Goal: Task Accomplishment & Management: Manage account settings

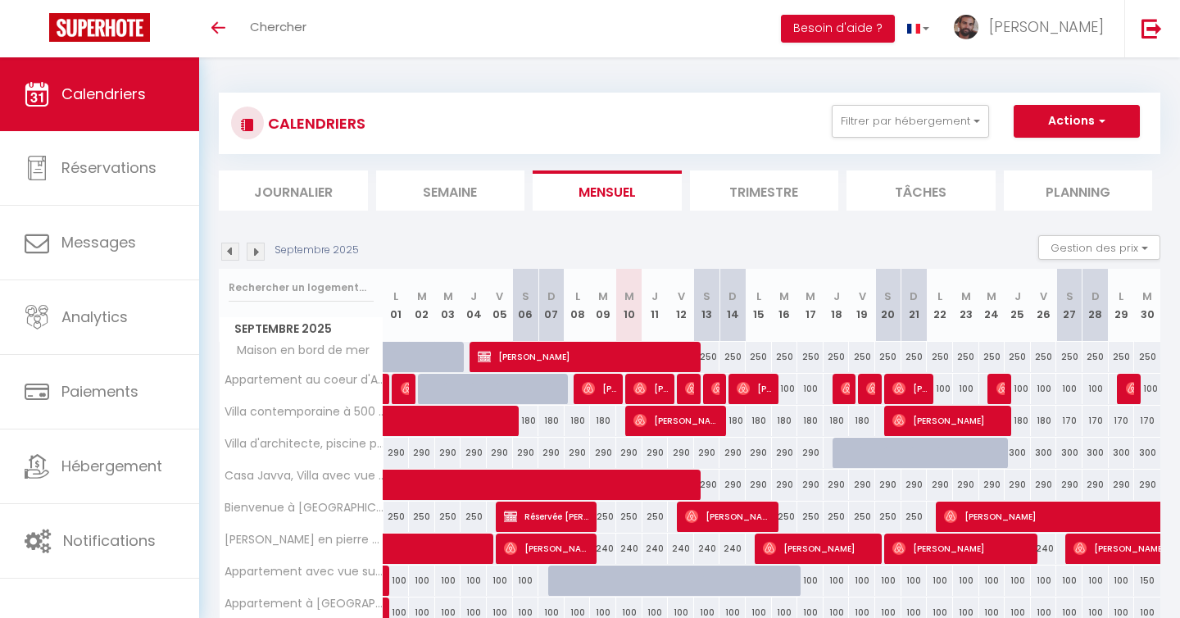
click at [256, 254] on img at bounding box center [256, 252] width 18 height 18
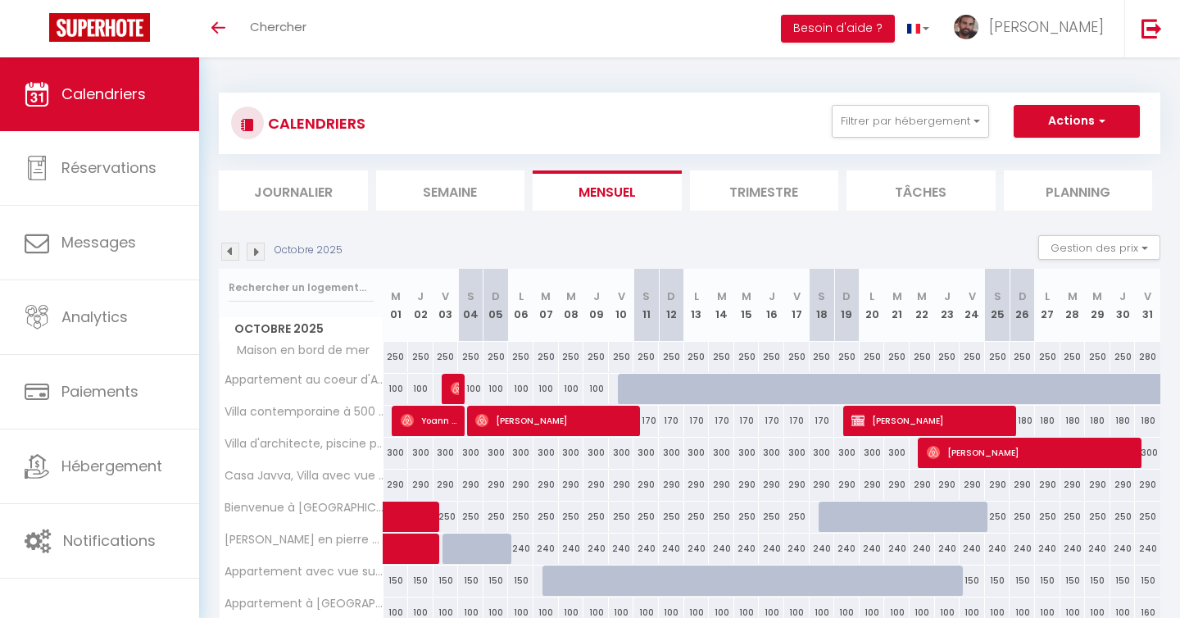
click at [229, 253] on img at bounding box center [230, 252] width 18 height 18
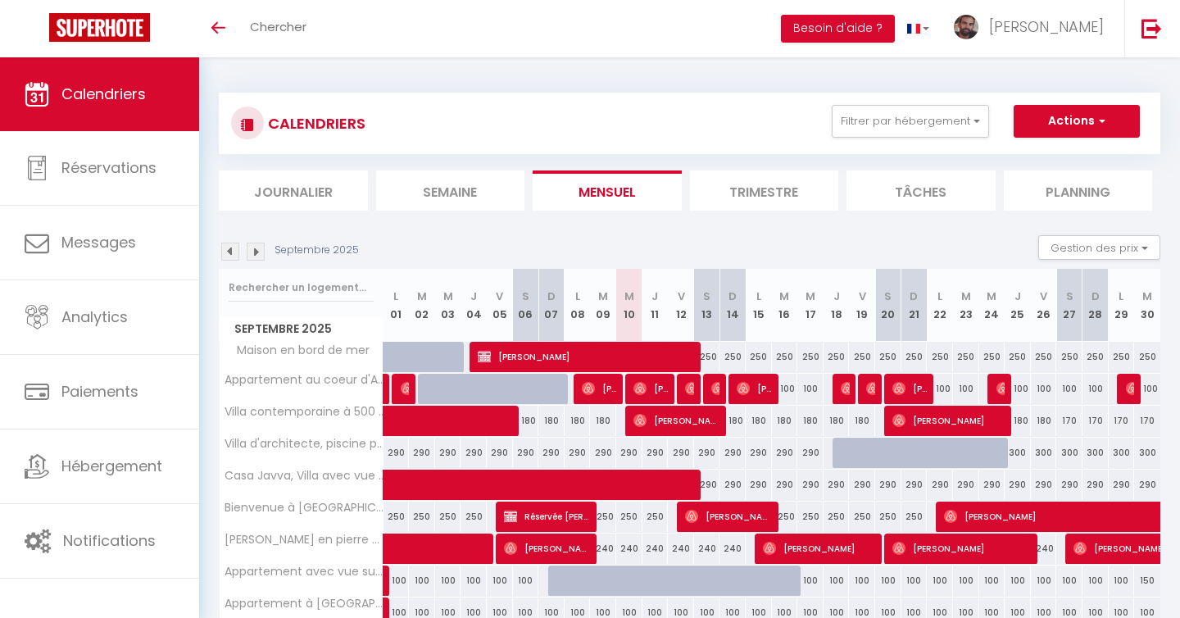
click at [265, 252] on div "Septembre 2025" at bounding box center [291, 252] width 145 height 18
click at [252, 257] on img at bounding box center [256, 252] width 18 height 18
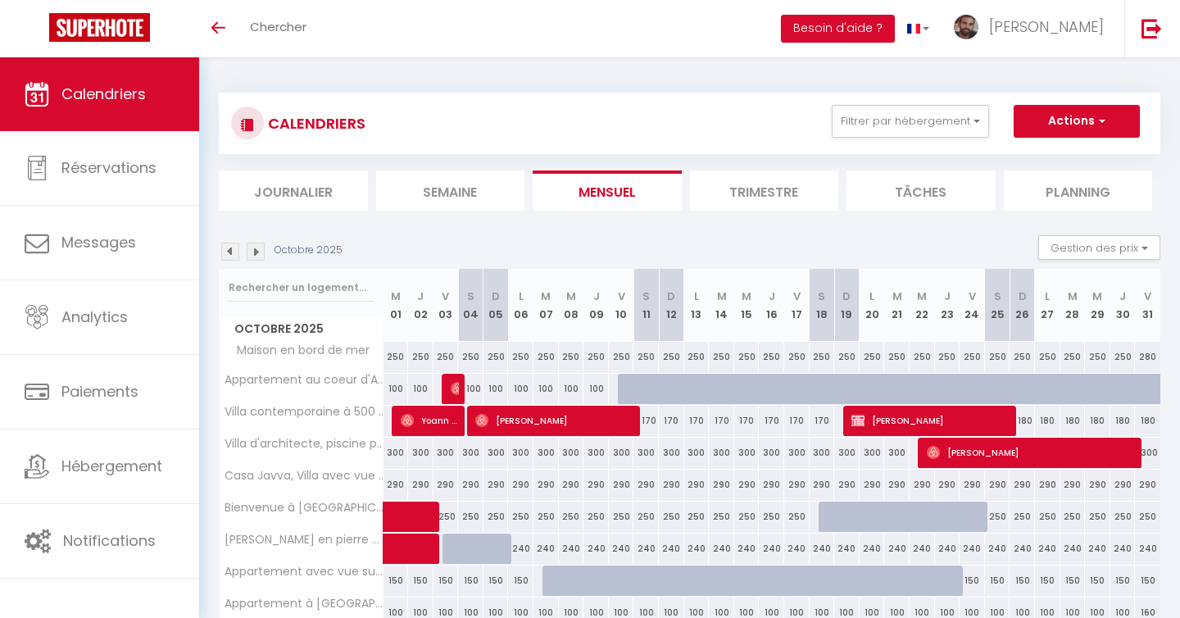
click at [252, 257] on img at bounding box center [256, 252] width 18 height 18
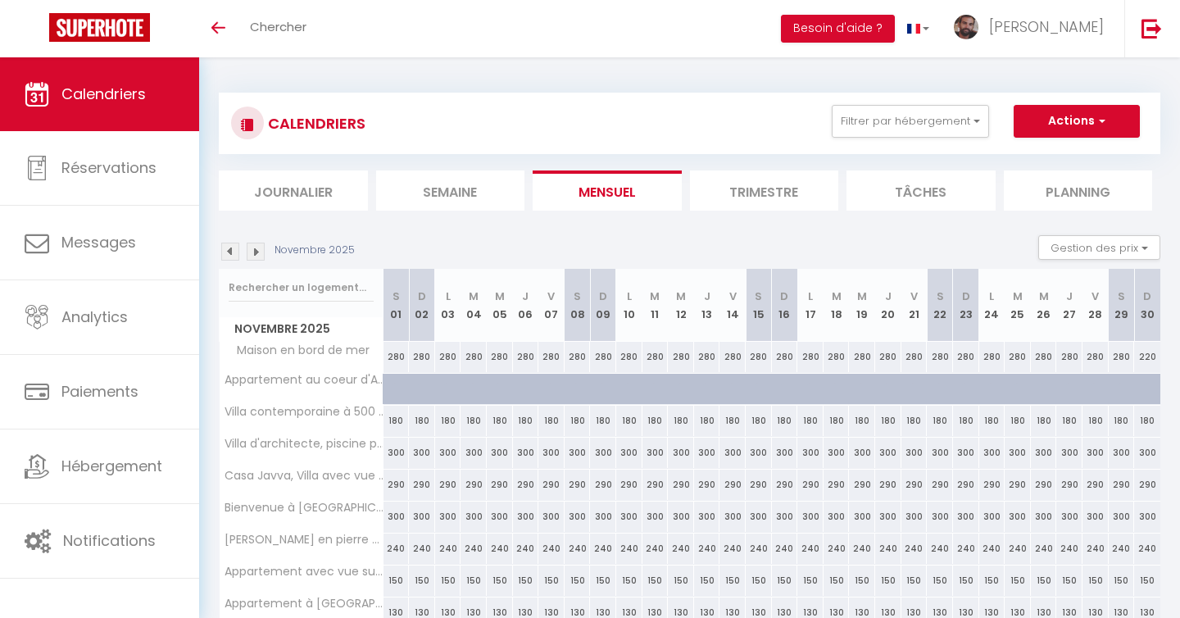
click at [234, 255] on img at bounding box center [230, 252] width 18 height 18
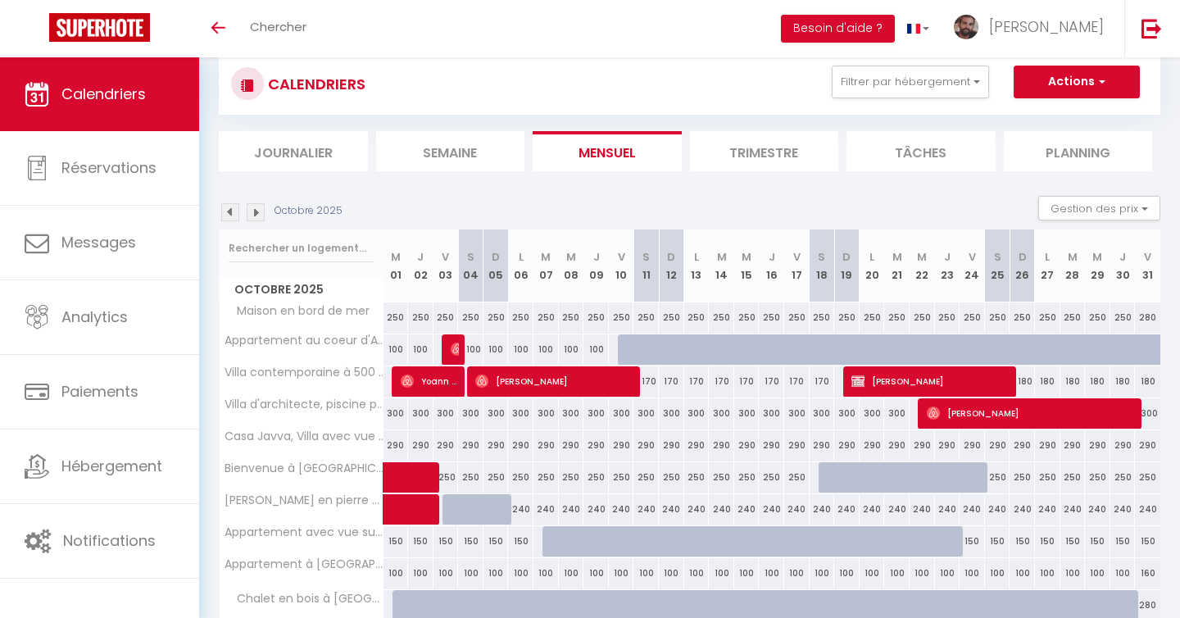
scroll to position [52, 0]
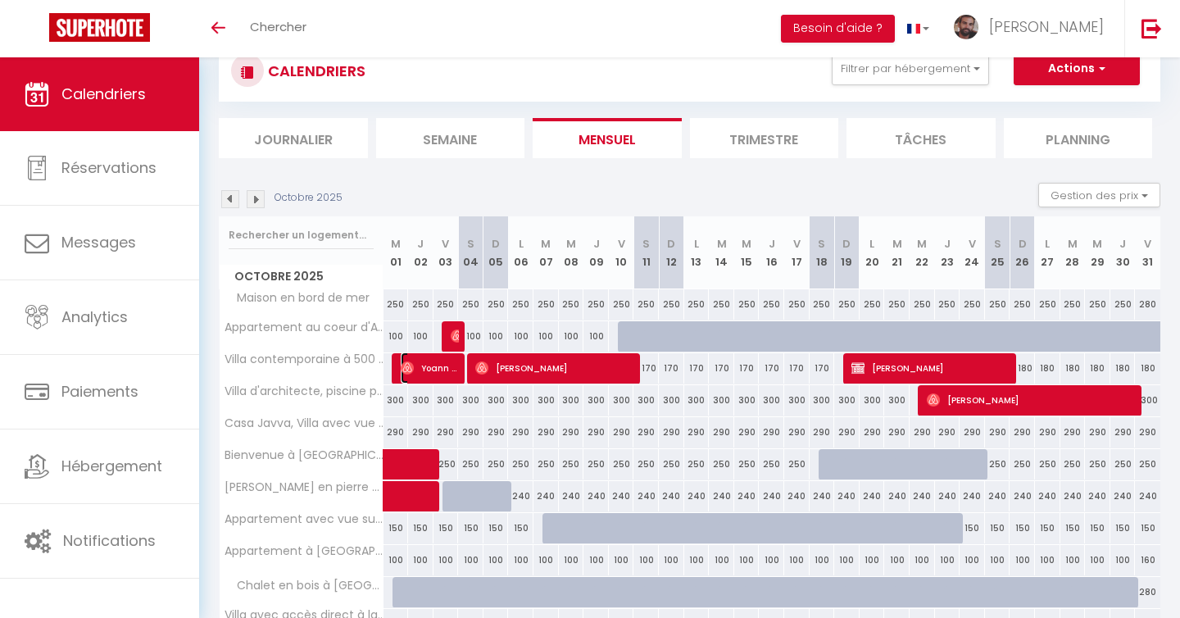
click at [445, 360] on span "Yoann D'[PERSON_NAME]" at bounding box center [430, 367] width 59 height 31
select select "OK"
select select "0"
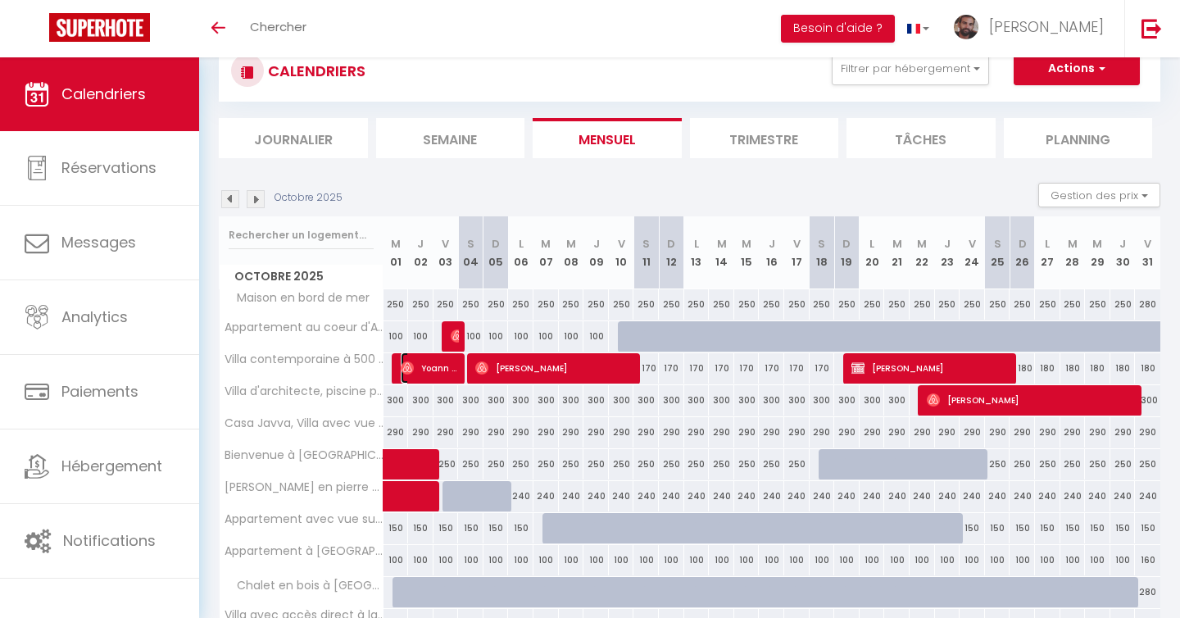
select select "1"
select select
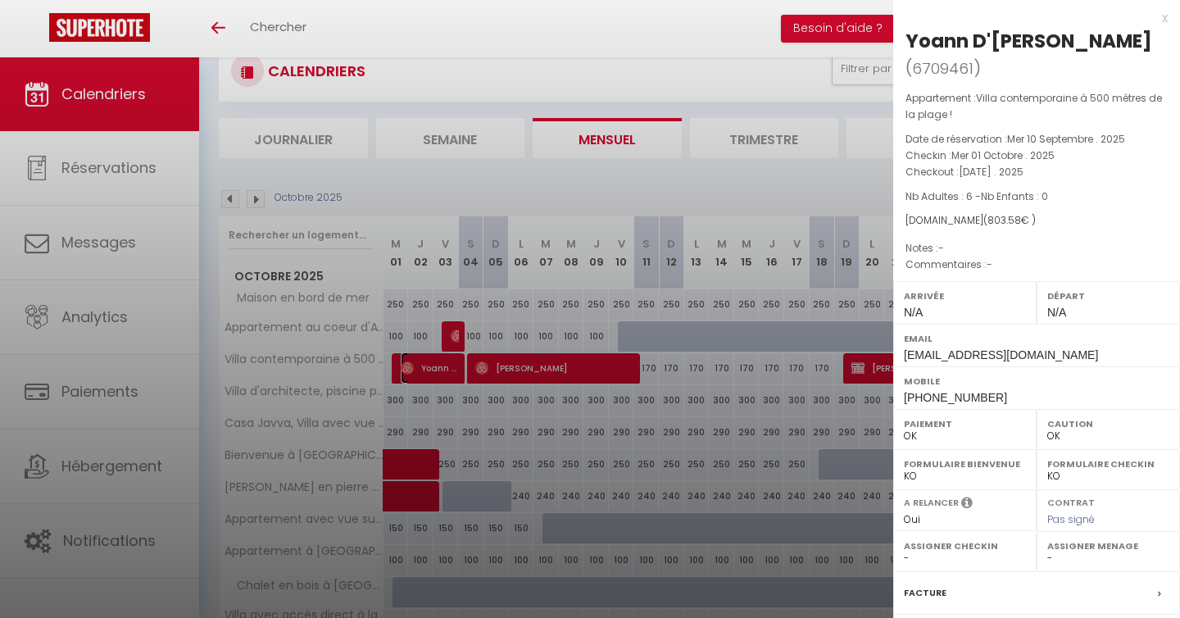
select select "24334"
click at [820, 173] on div at bounding box center [590, 309] width 1180 height 618
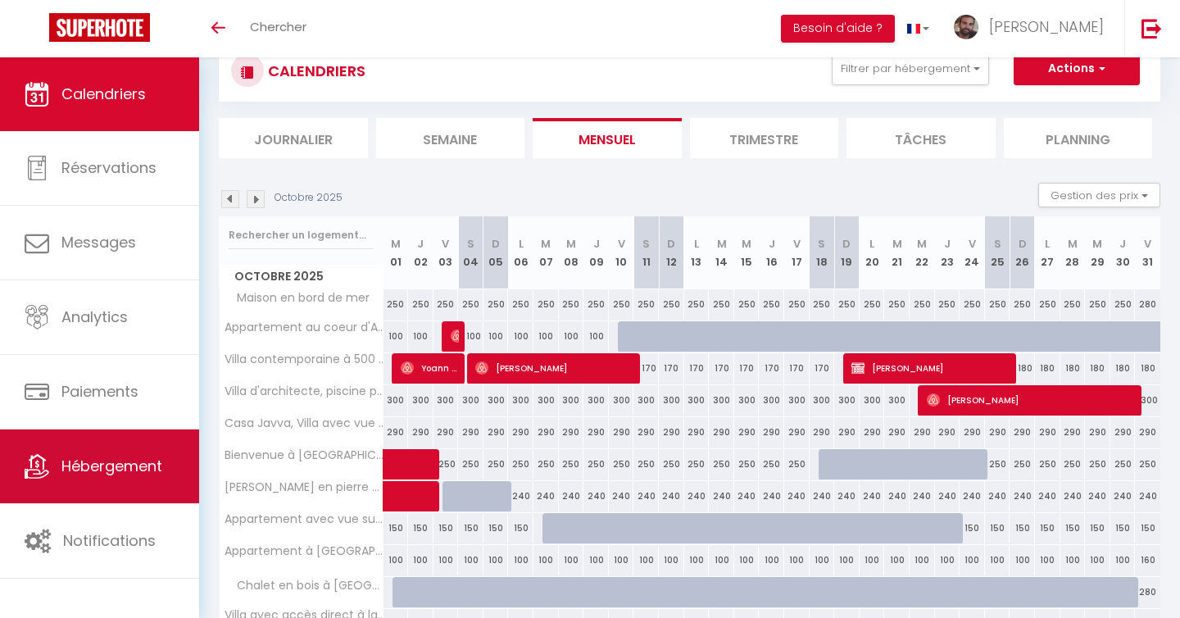
click at [125, 452] on link "Hébergement" at bounding box center [99, 466] width 199 height 74
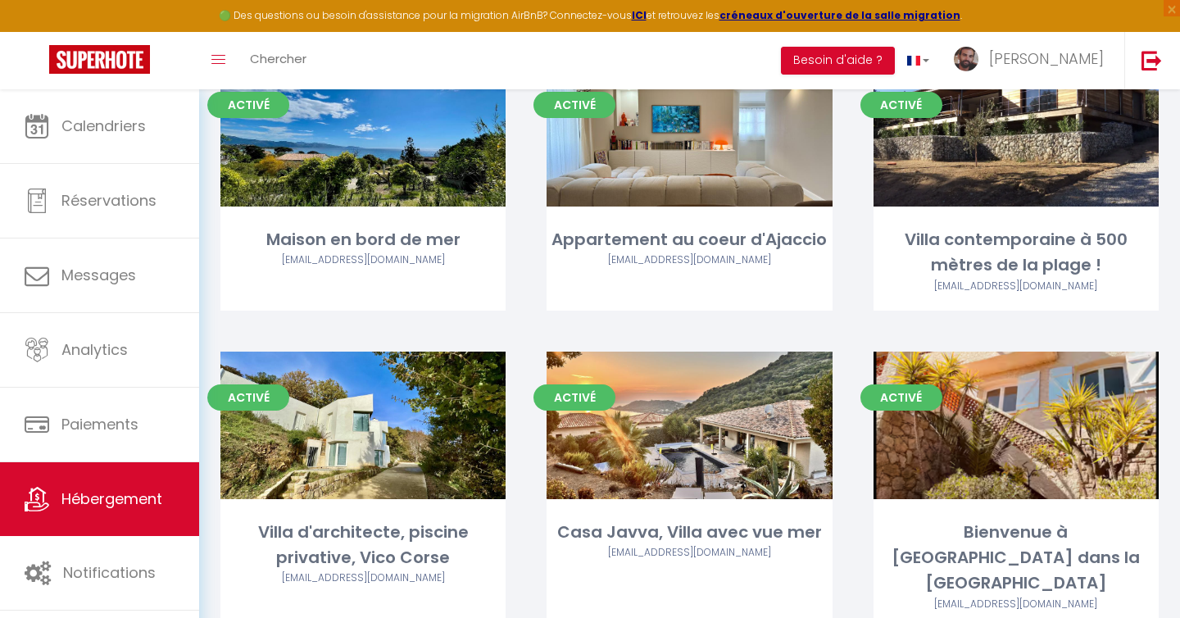
scroll to position [227, 0]
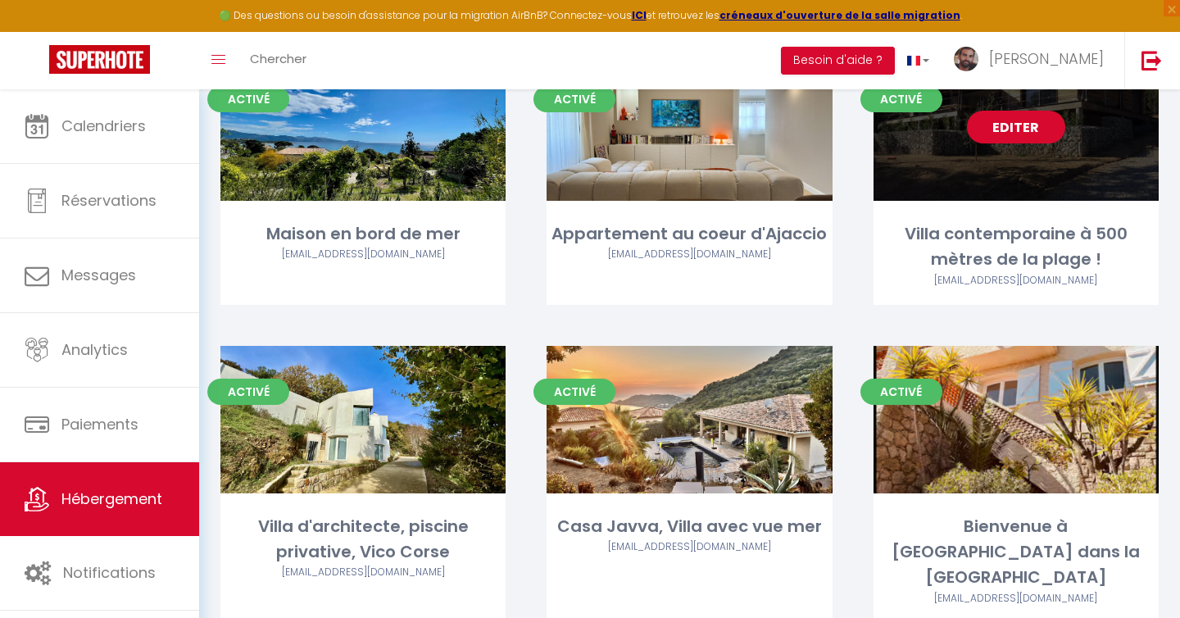
click at [1002, 116] on link "Editer" at bounding box center [1016, 127] width 98 height 33
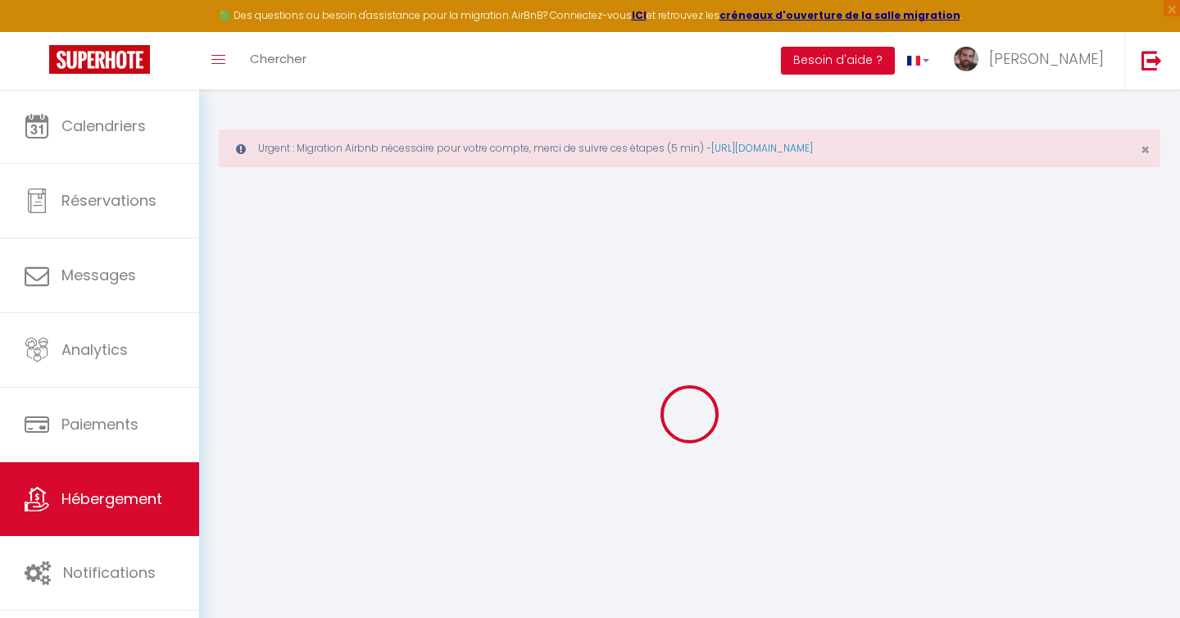
select select
checkbox input "false"
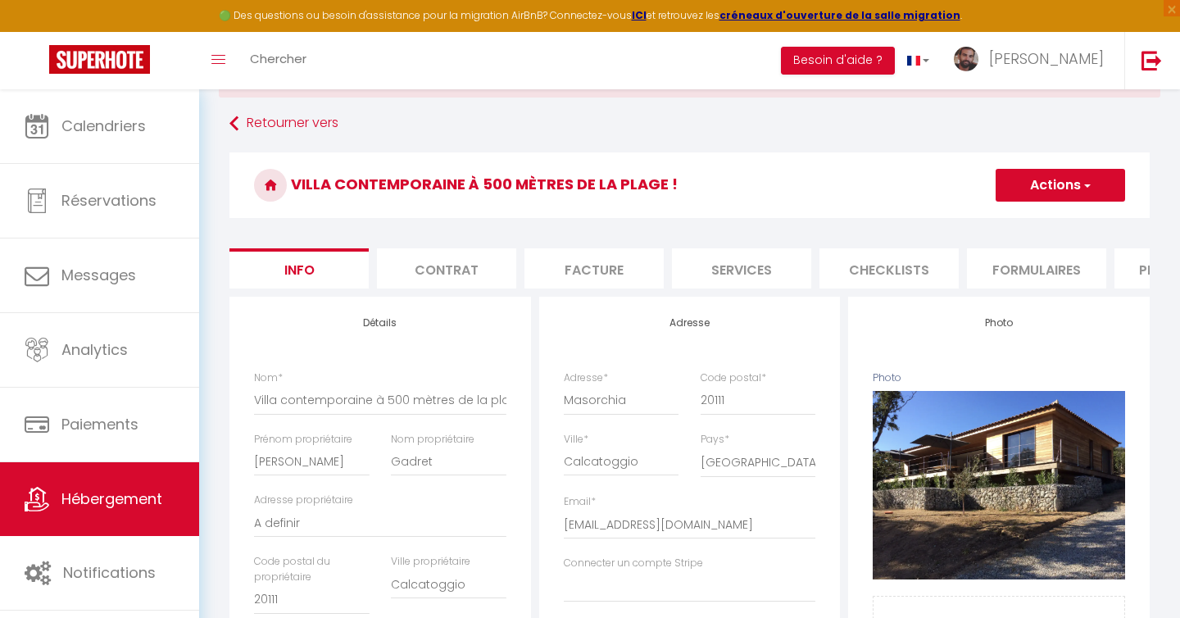
scroll to position [70, 0]
select select
checkbox input "false"
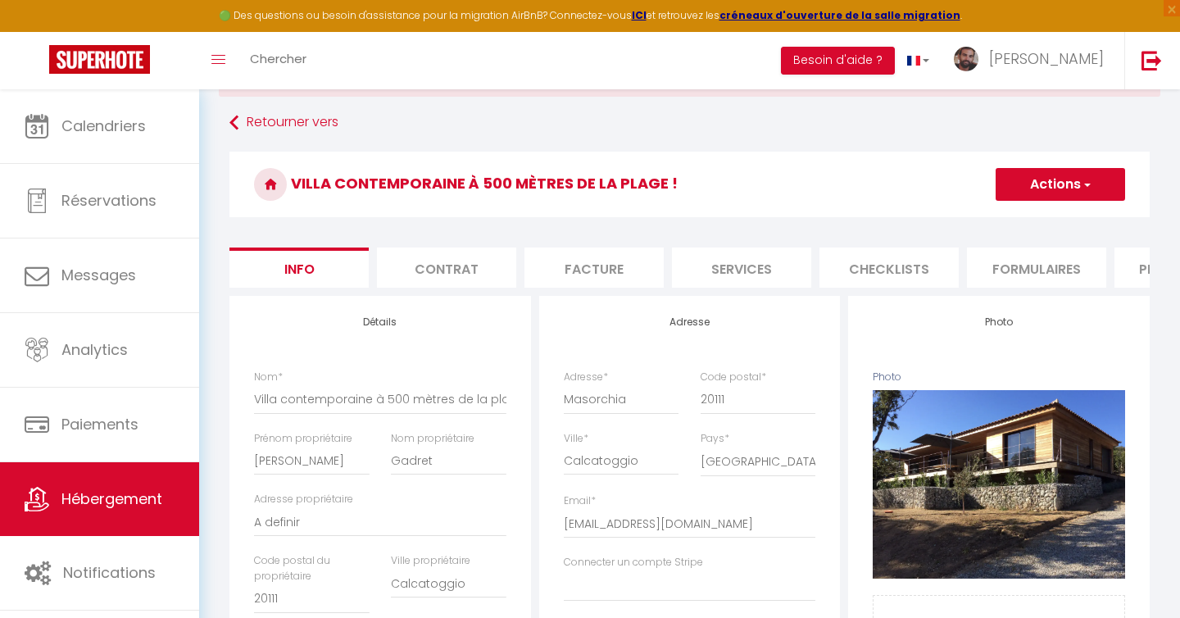
checkbox input "false"
select select
select select "EUR"
select select
select select "18636-48769769"
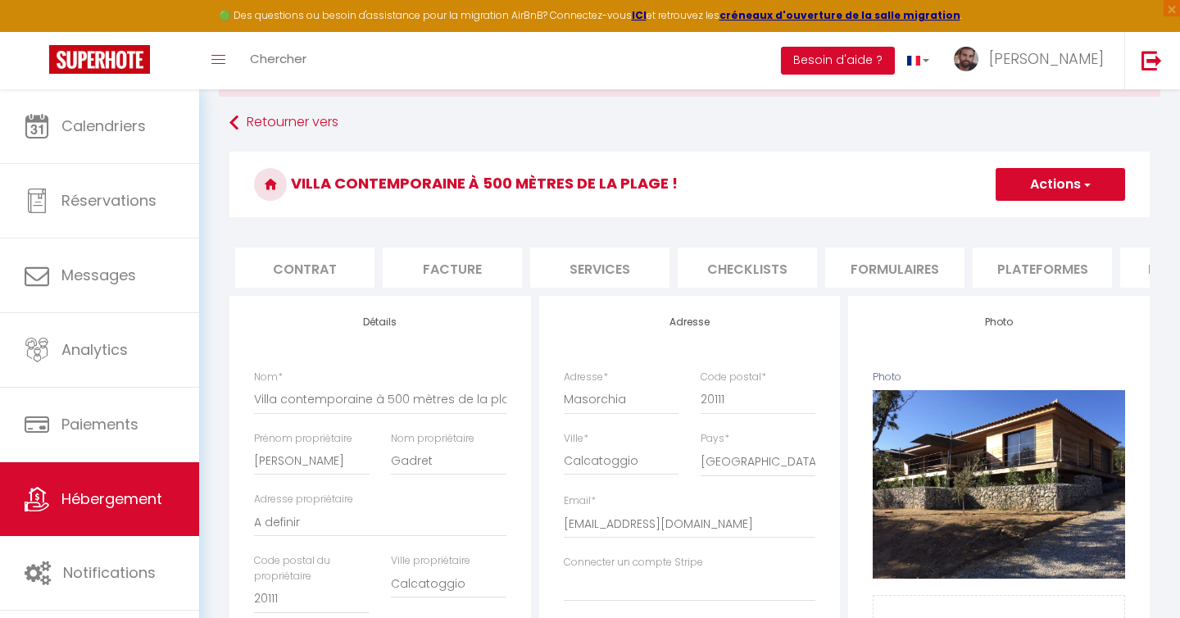
scroll to position [0, 154]
click at [1020, 281] on li "Plateformes" at bounding box center [1029, 267] width 139 height 40
select select
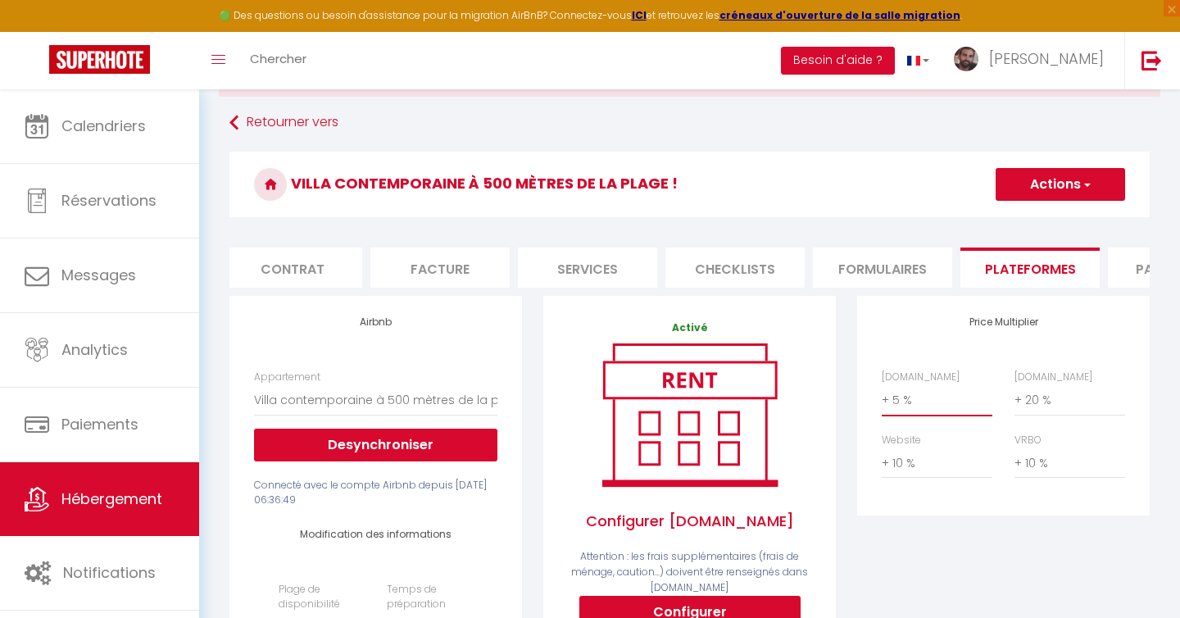
click at [910, 399] on select "0 + 1 % + 2 % + 3 % + 4 % + 5 % + 6 % + 7 % + 8 % + 9 %" at bounding box center [937, 399] width 111 height 31
select select "+ 21 %"
click at [882, 384] on select "0 + 1 % + 2 % + 3 % + 4 % + 5 % + 6 % + 7 % + 8 % + 9 %" at bounding box center [937, 399] width 111 height 31
select select
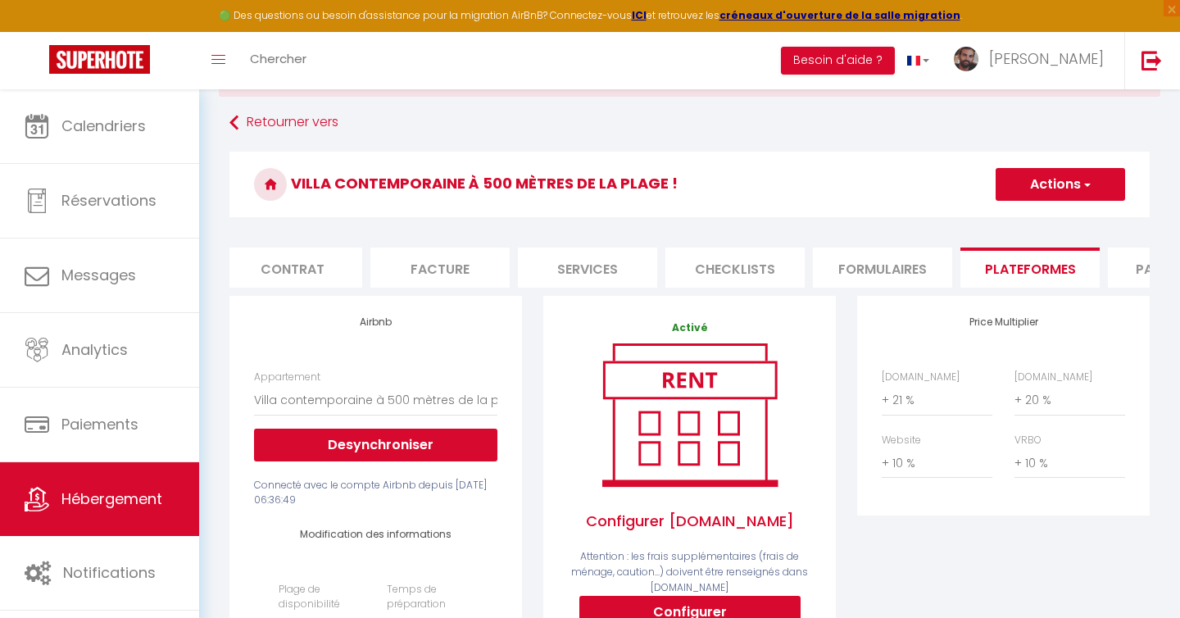
click at [1047, 182] on button "Actions" at bounding box center [1060, 184] width 129 height 33
click at [1021, 223] on link "Enregistrer" at bounding box center [1059, 220] width 129 height 21
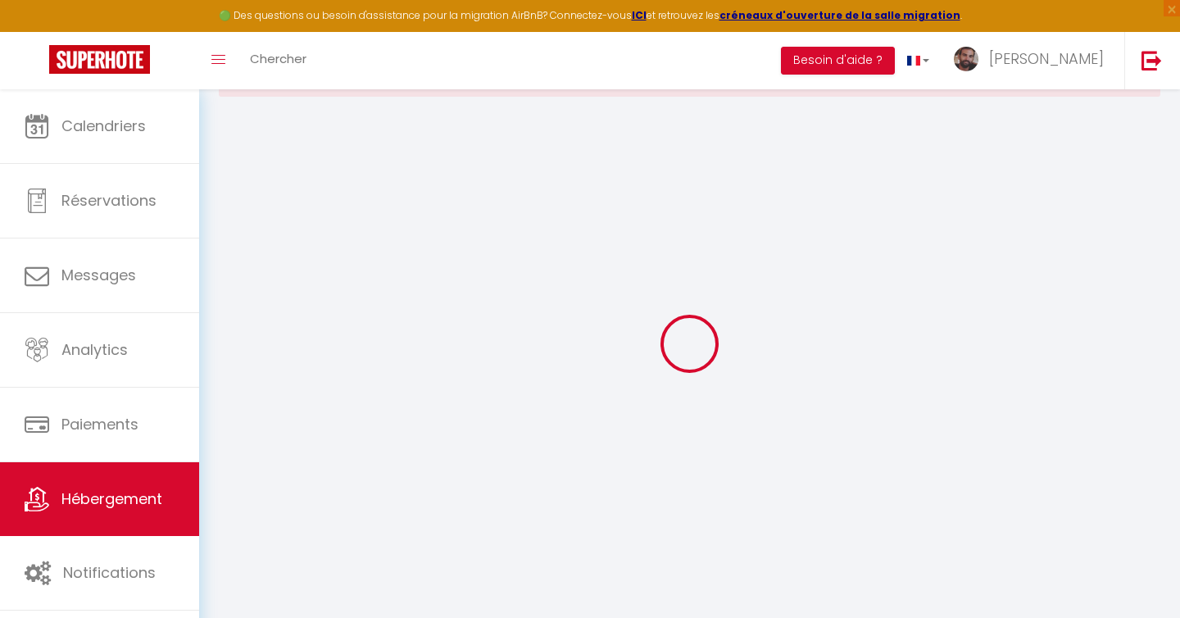
select select
select select "EUR"
select select
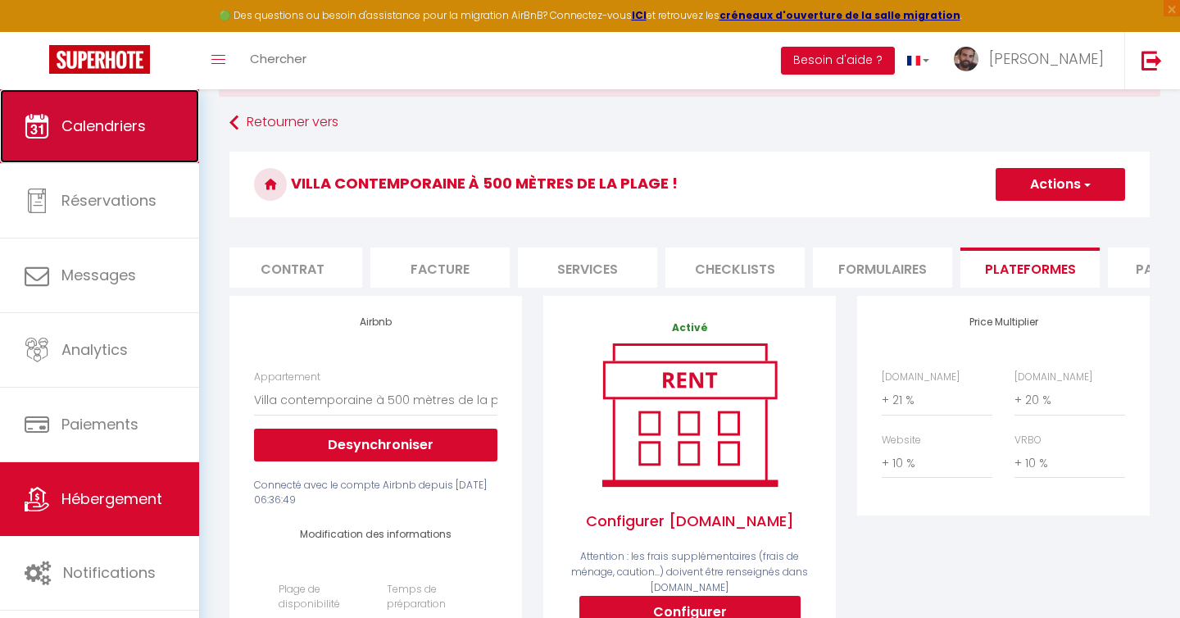
click at [121, 131] on span "Calendriers" at bounding box center [103, 126] width 84 height 20
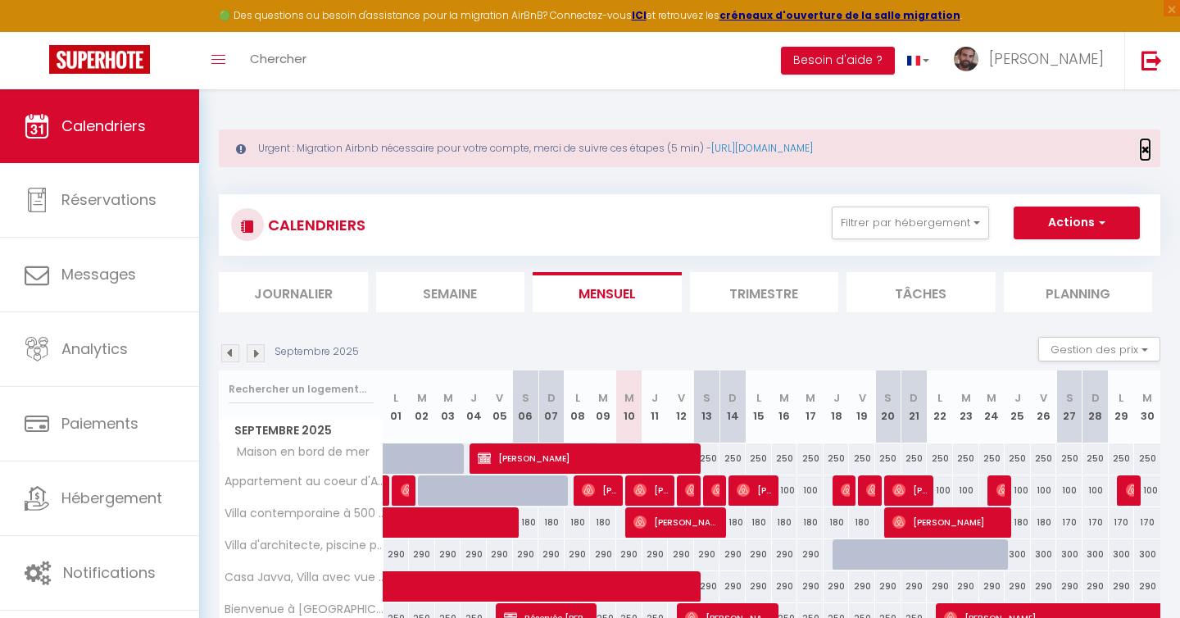
click at [1144, 150] on span "×" at bounding box center [1145, 149] width 9 height 20
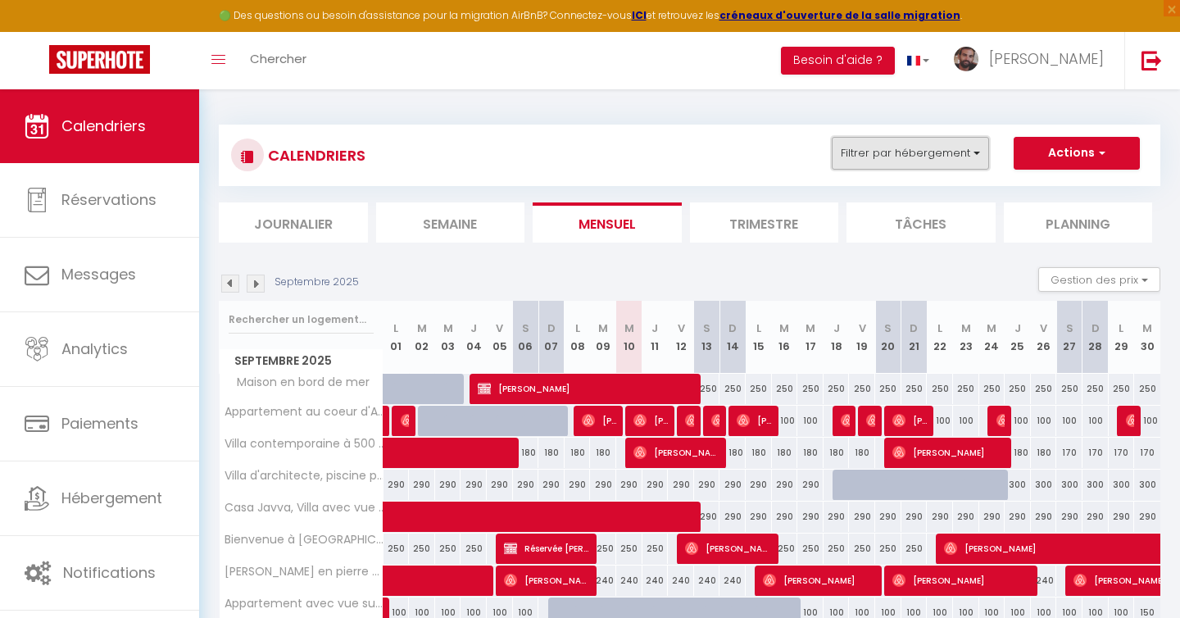
click at [896, 139] on button "Filtrer par hébergement" at bounding box center [910, 153] width 157 height 33
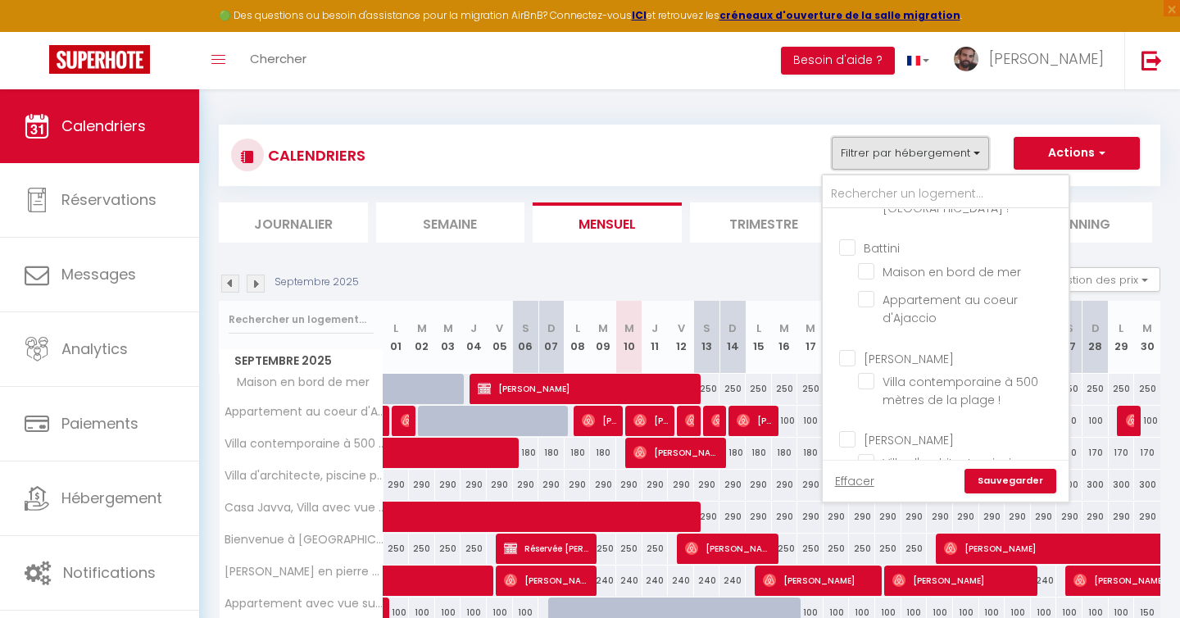
scroll to position [601, 0]
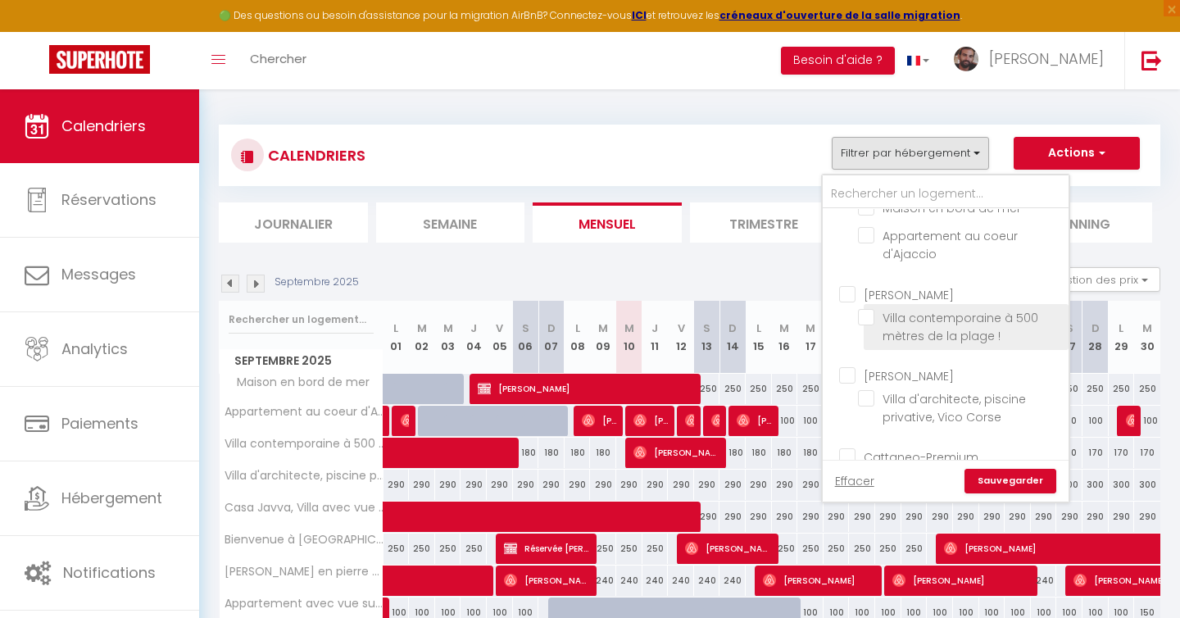
click at [866, 309] on input "Villa contemporaine à 500 mètres de la plage !" at bounding box center [960, 317] width 205 height 16
checkbox input "true"
checkbox input "false"
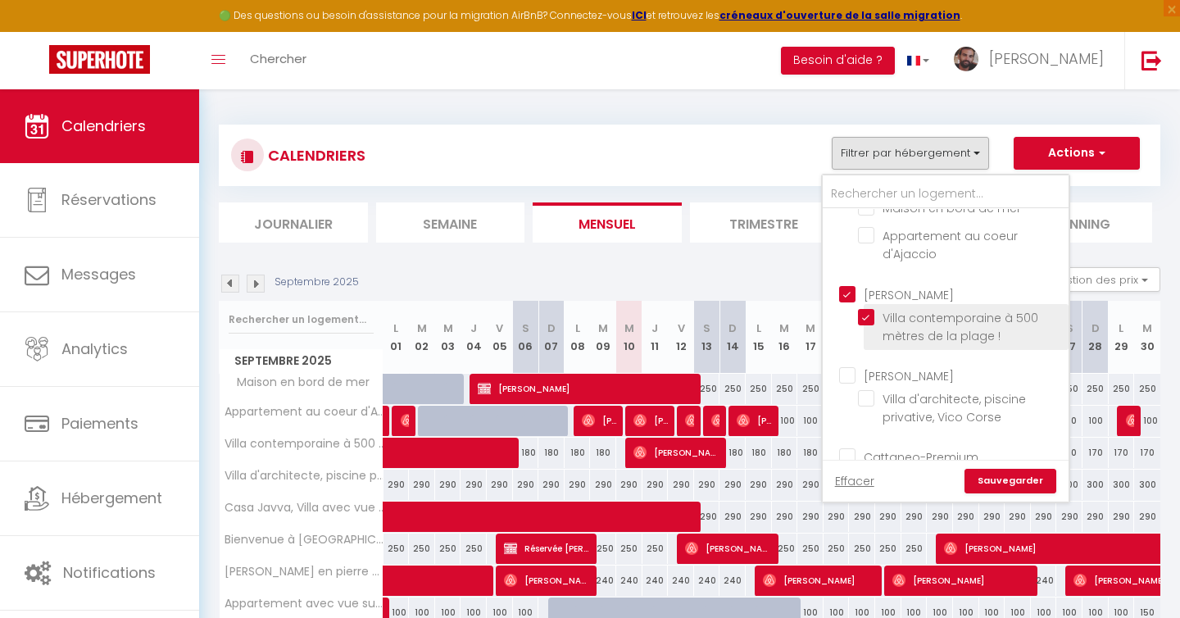
checkbox input "false"
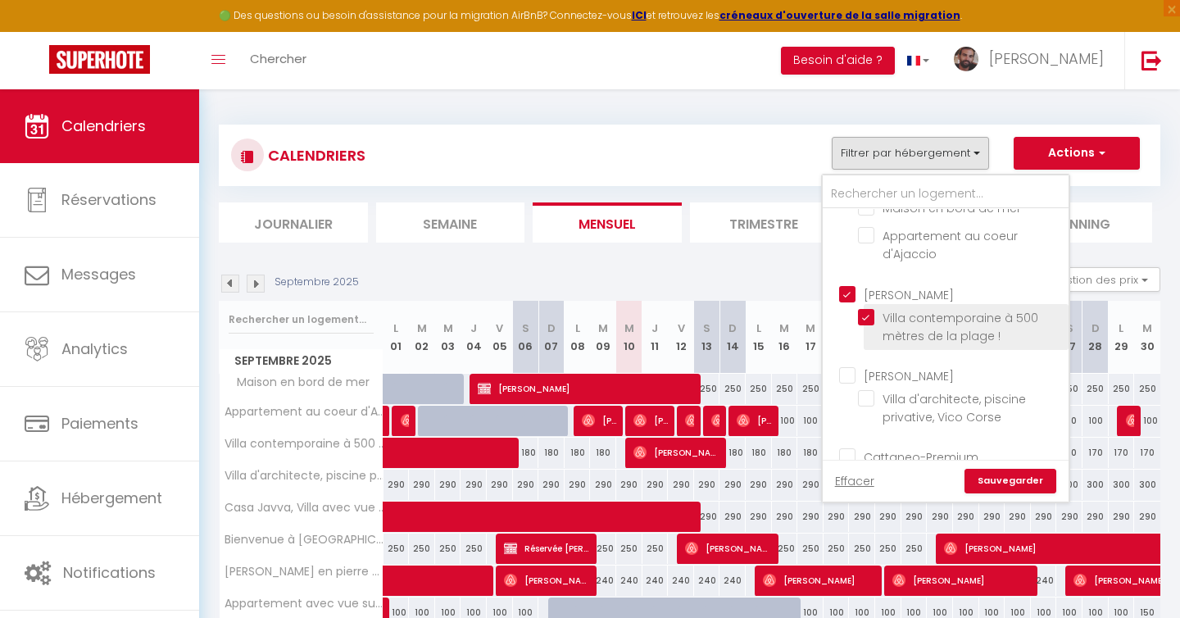
checkbox input "false"
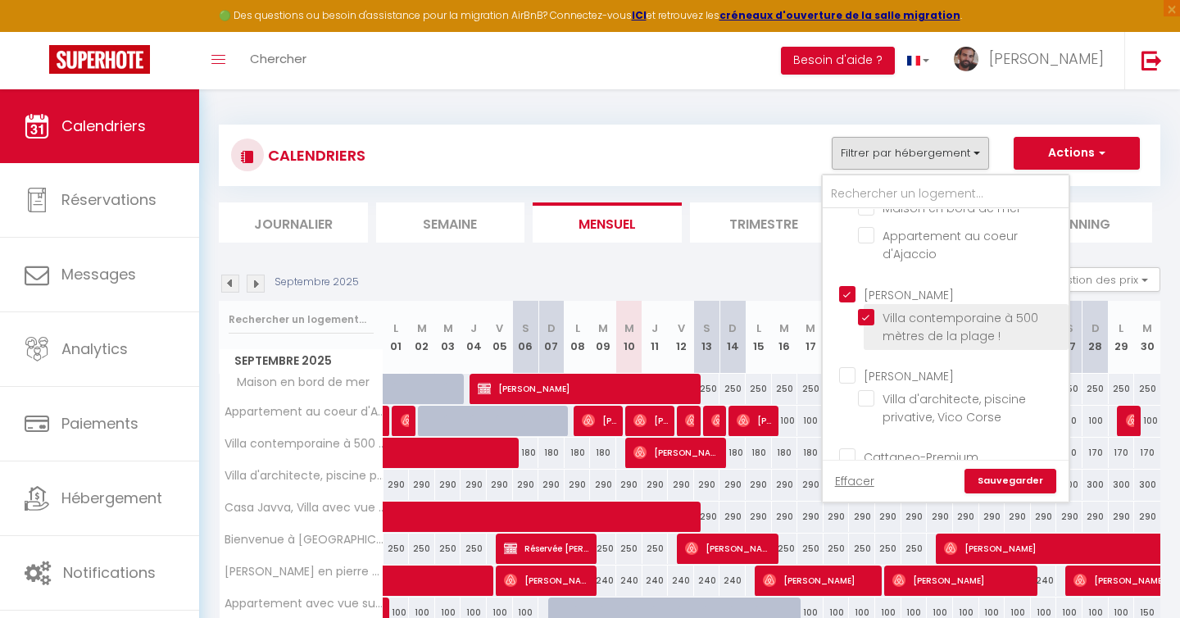
checkbox input "true"
checkbox input "false"
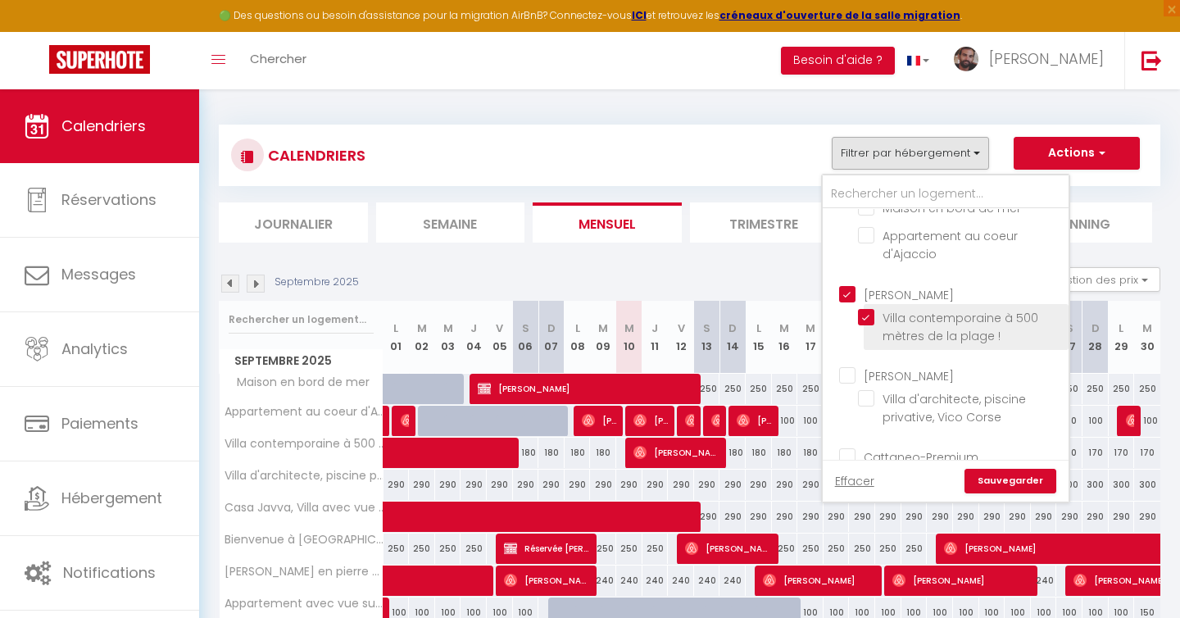
checkbox input "false"
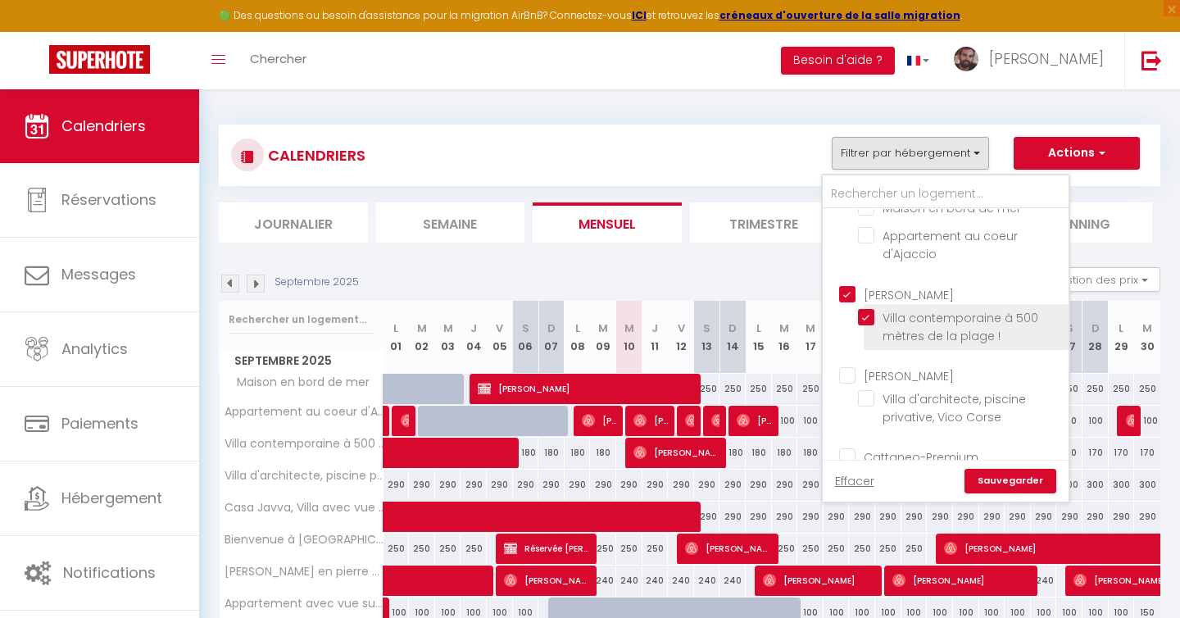
checkbox input "false"
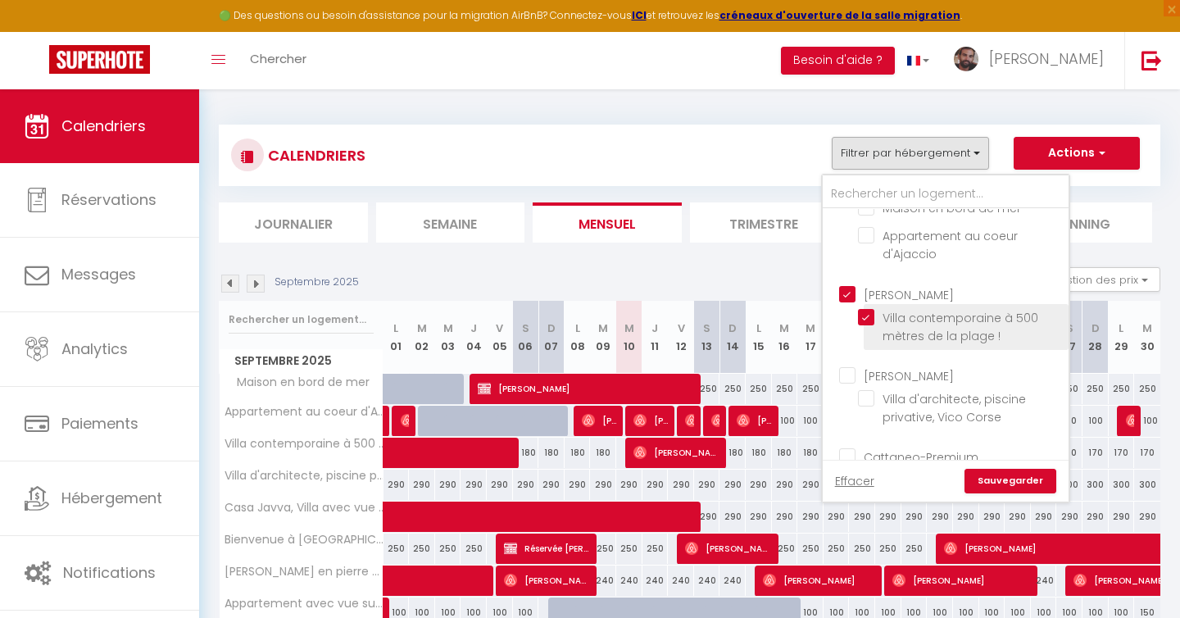
checkbox input "false"
click at [1008, 479] on link "Sauvegarder" at bounding box center [1011, 481] width 92 height 25
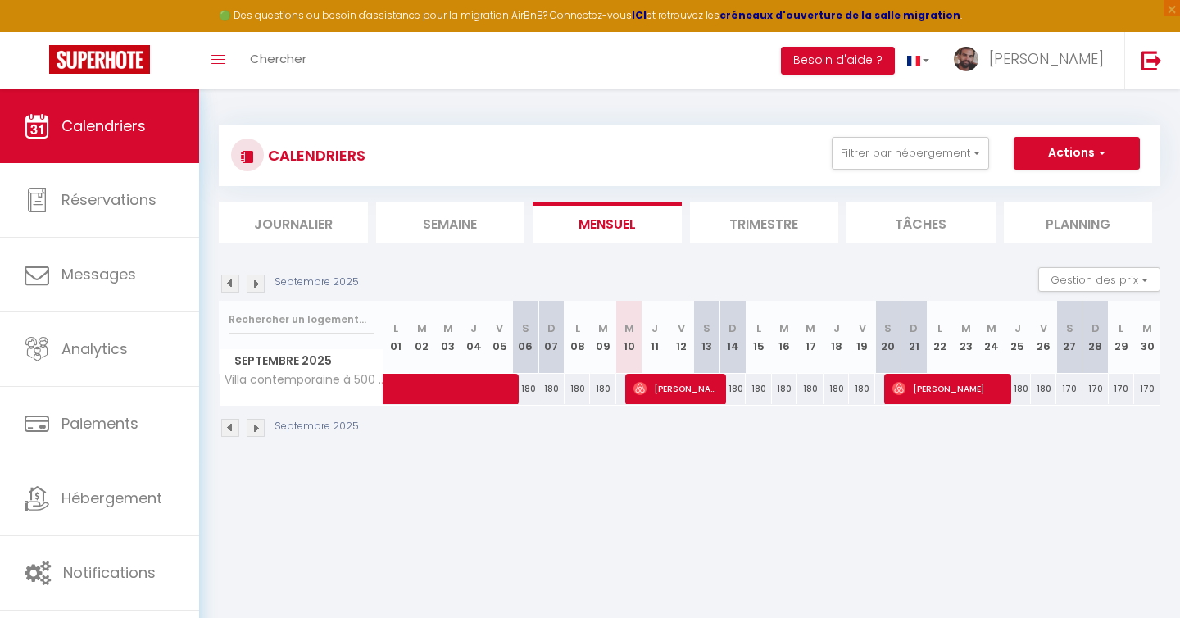
click at [251, 287] on img at bounding box center [256, 284] width 18 height 18
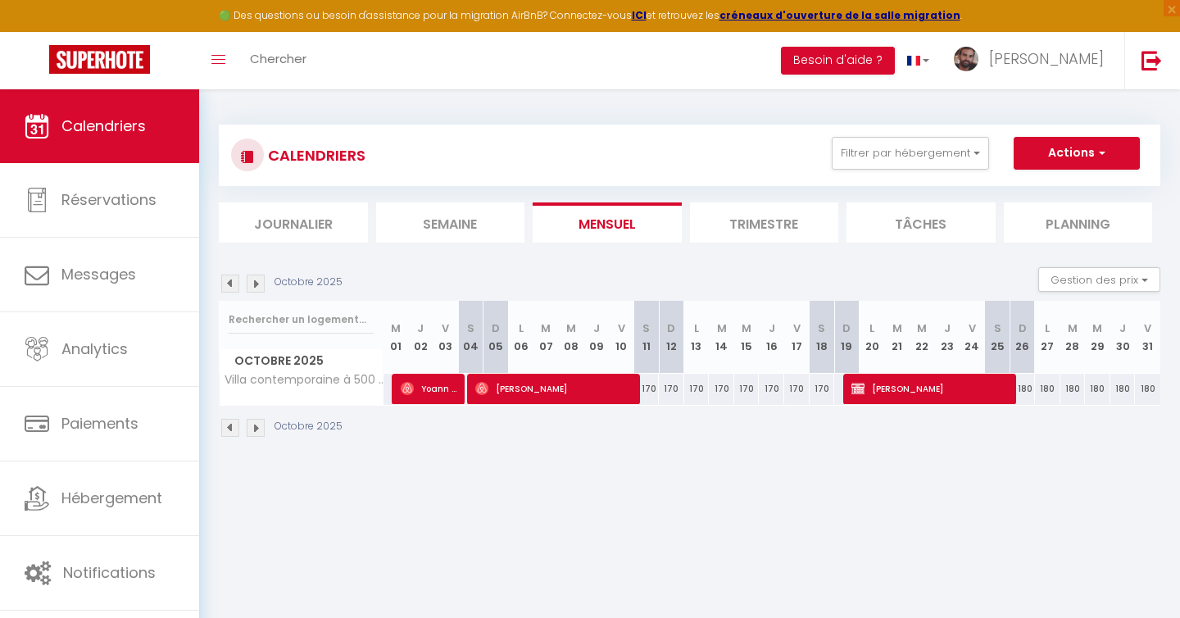
click at [251, 287] on img at bounding box center [256, 284] width 18 height 18
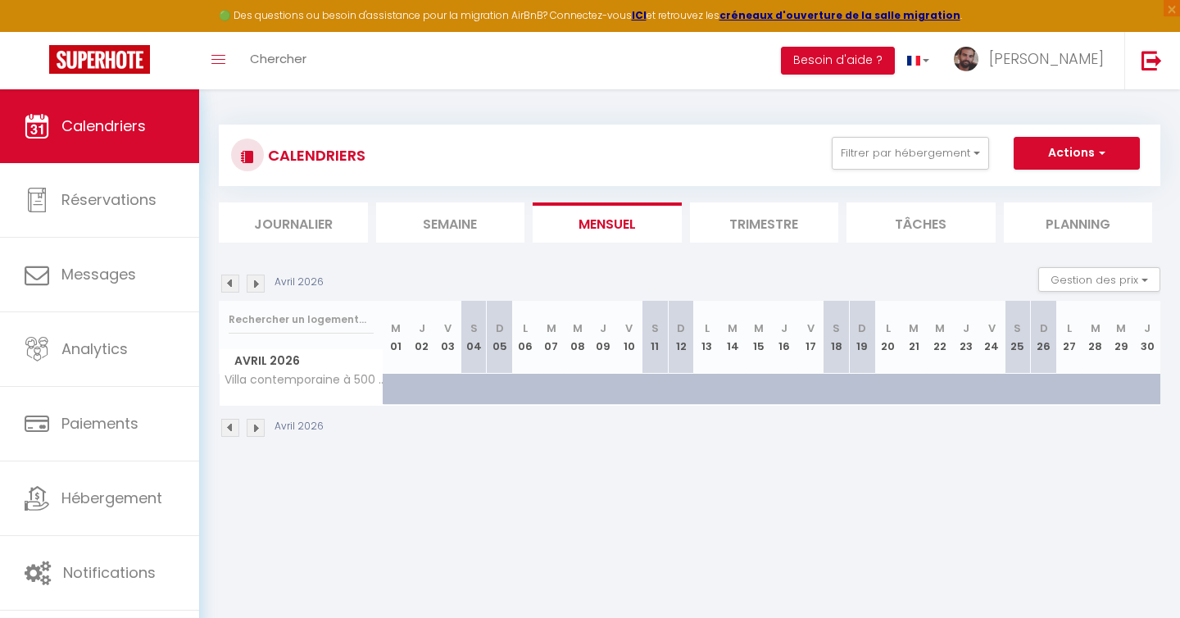
click at [251, 287] on img at bounding box center [256, 284] width 18 height 18
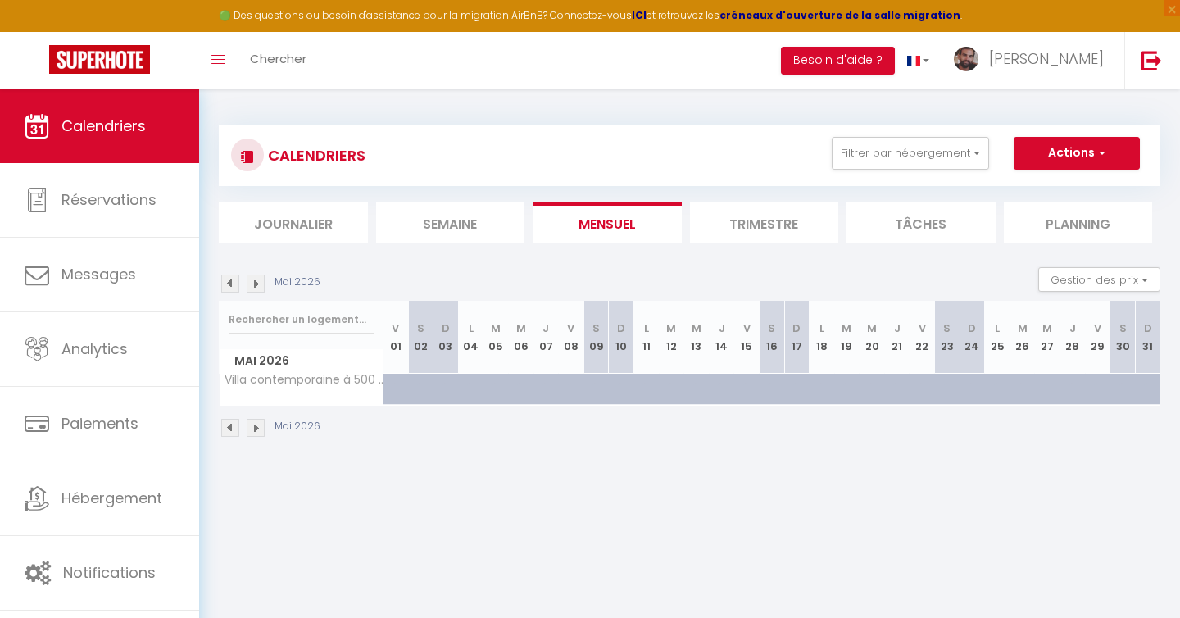
click at [251, 287] on img at bounding box center [256, 284] width 18 height 18
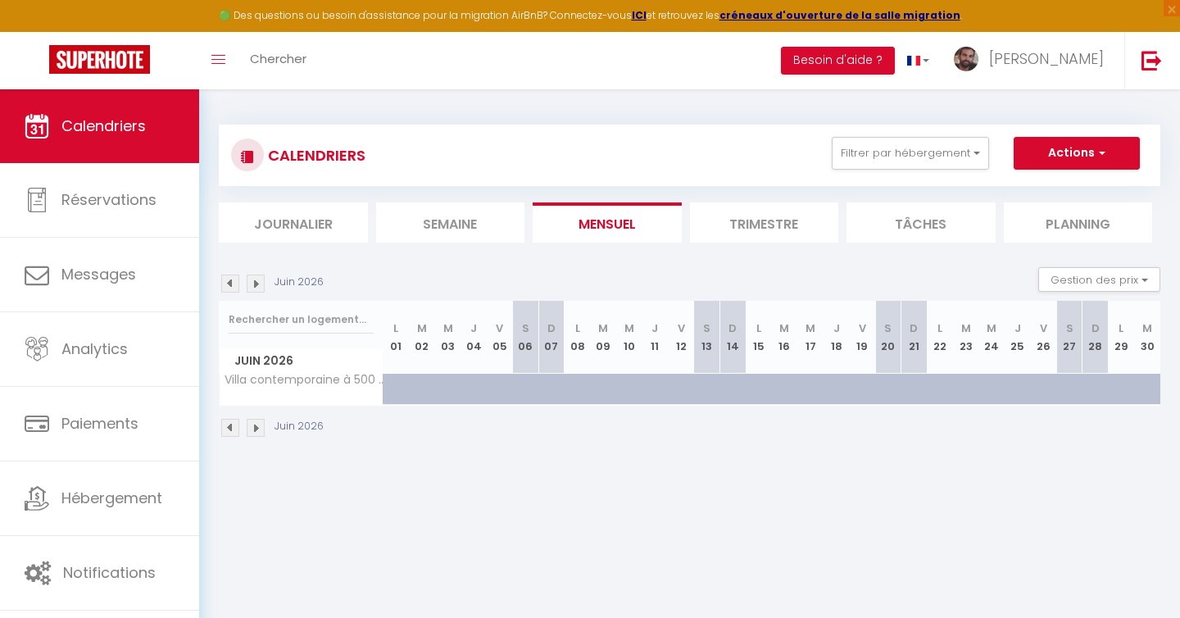
click at [251, 287] on img at bounding box center [256, 284] width 18 height 18
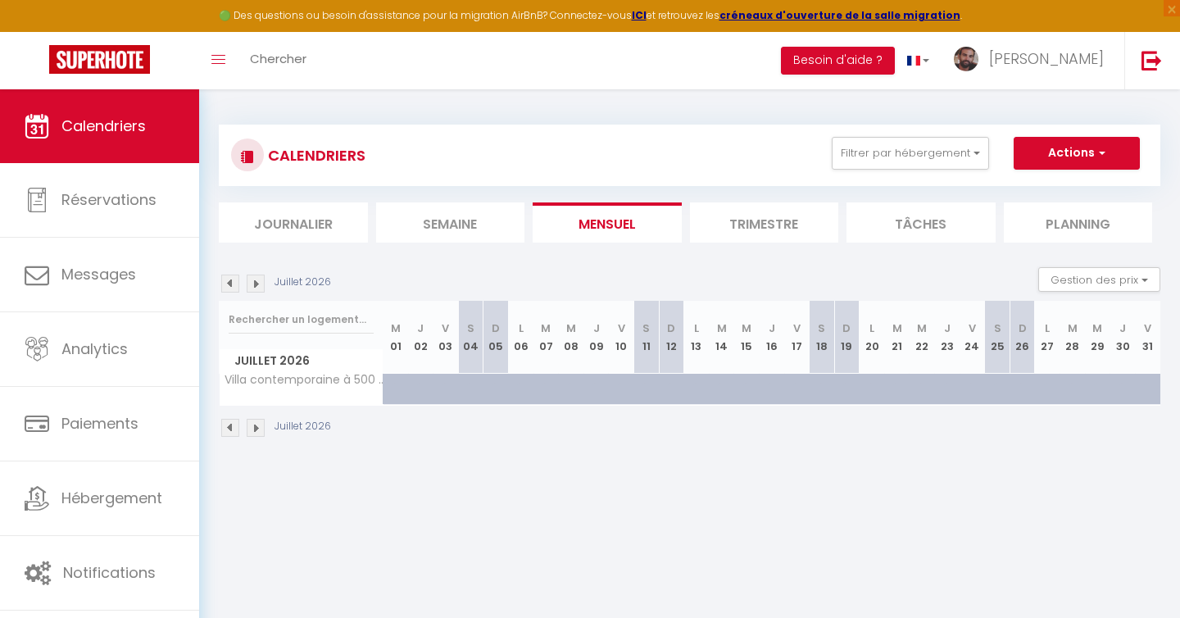
click at [251, 287] on img at bounding box center [256, 284] width 18 height 18
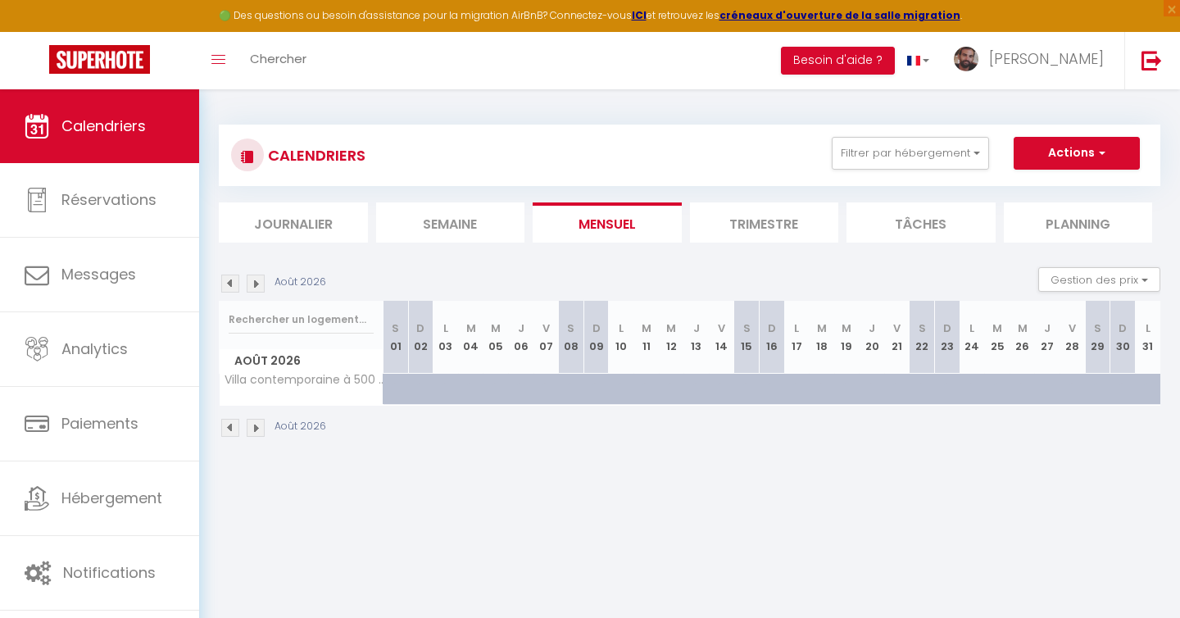
click at [232, 284] on img at bounding box center [230, 284] width 18 height 18
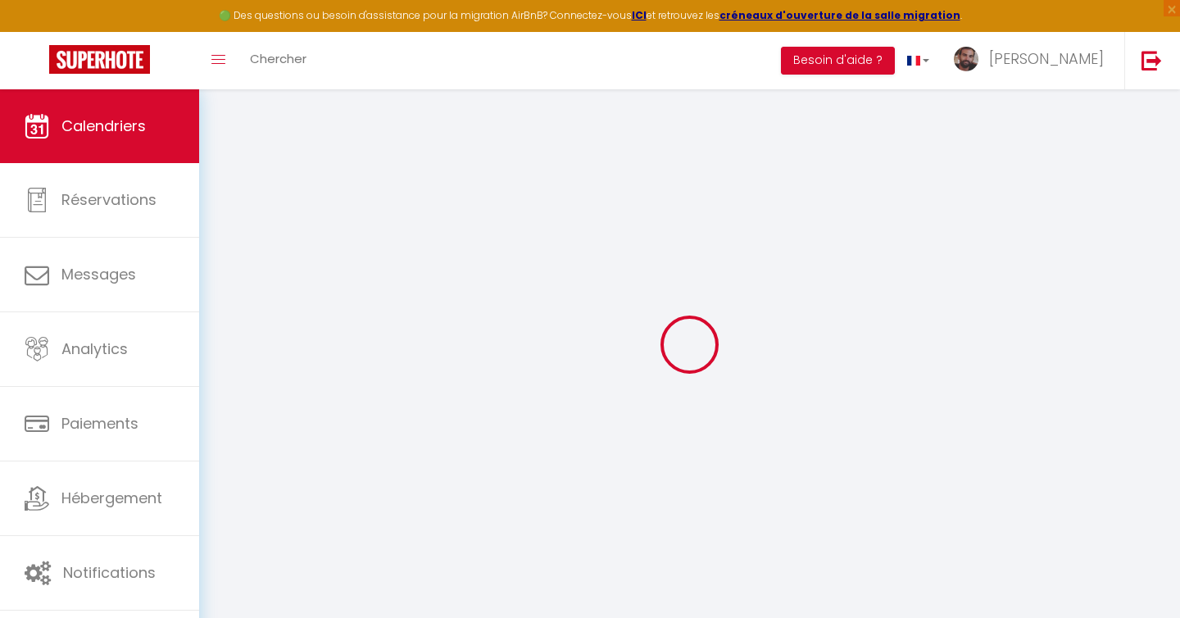
click at [232, 284] on div at bounding box center [690, 344] width 942 height 470
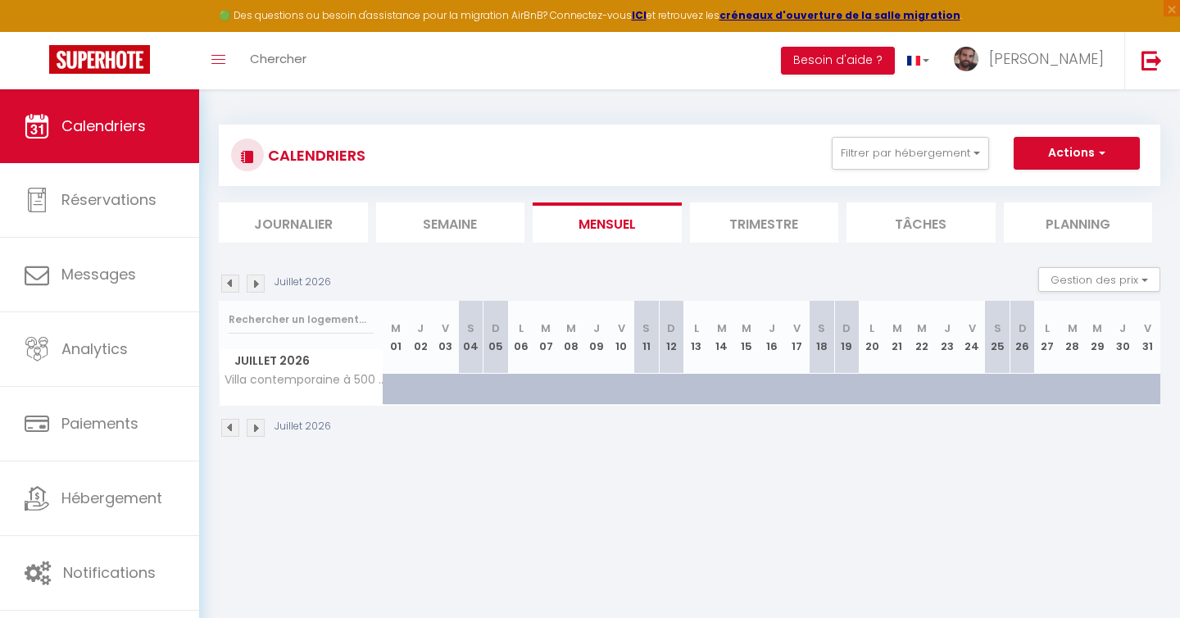
click at [232, 284] on img at bounding box center [230, 284] width 18 height 18
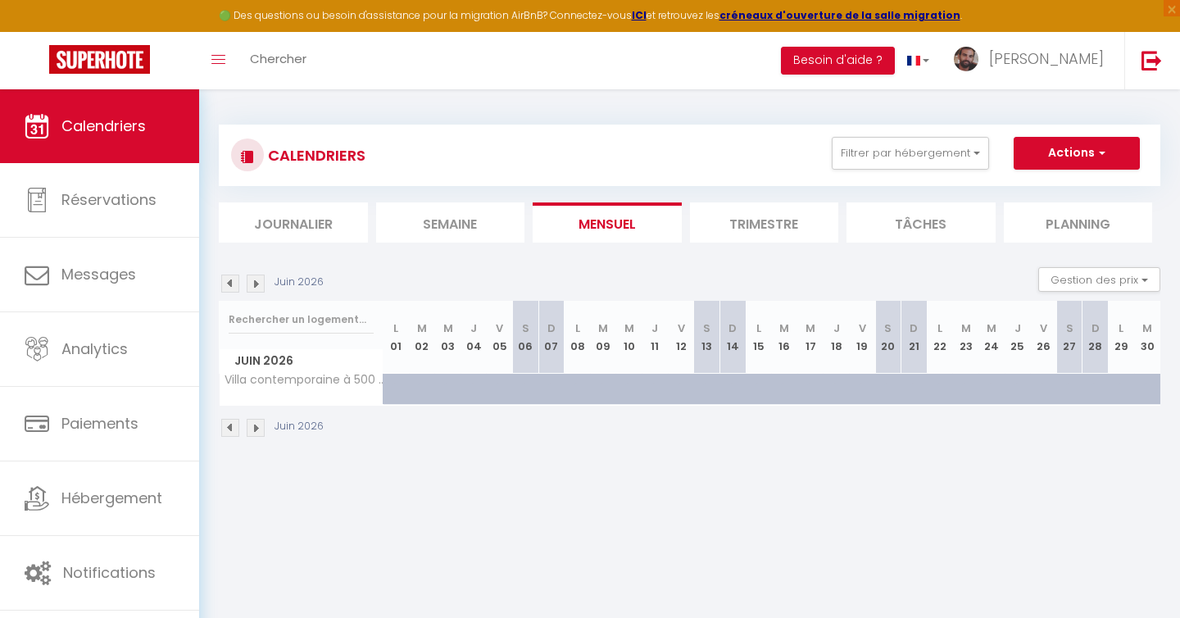
click at [232, 284] on img at bounding box center [230, 284] width 18 height 18
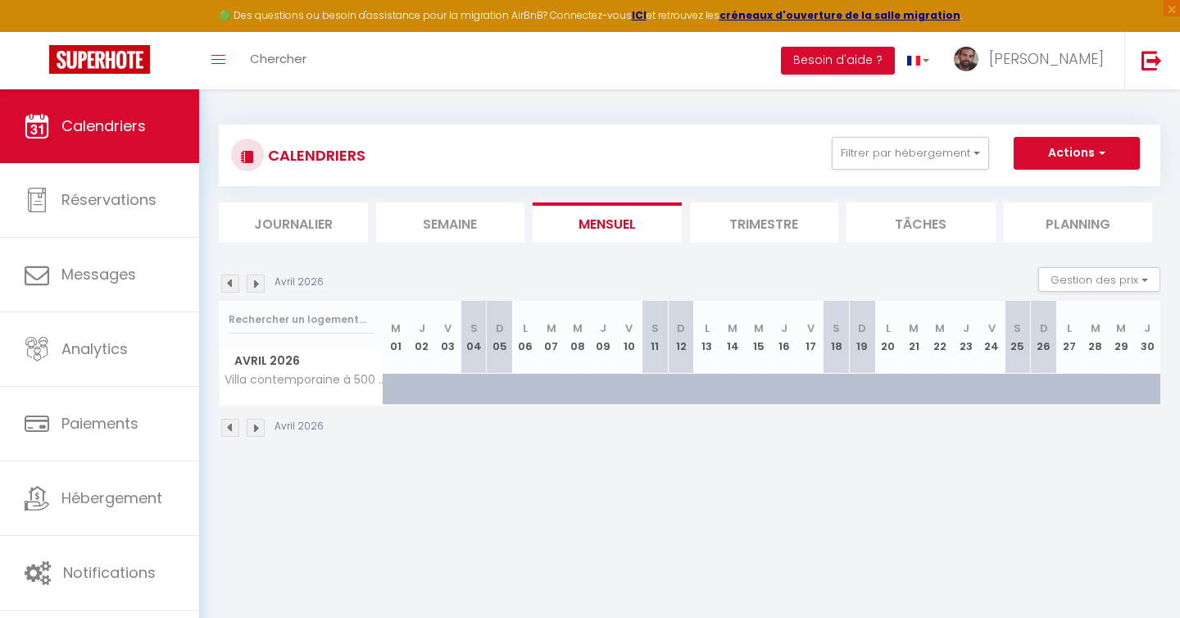
click at [232, 284] on img at bounding box center [230, 284] width 18 height 18
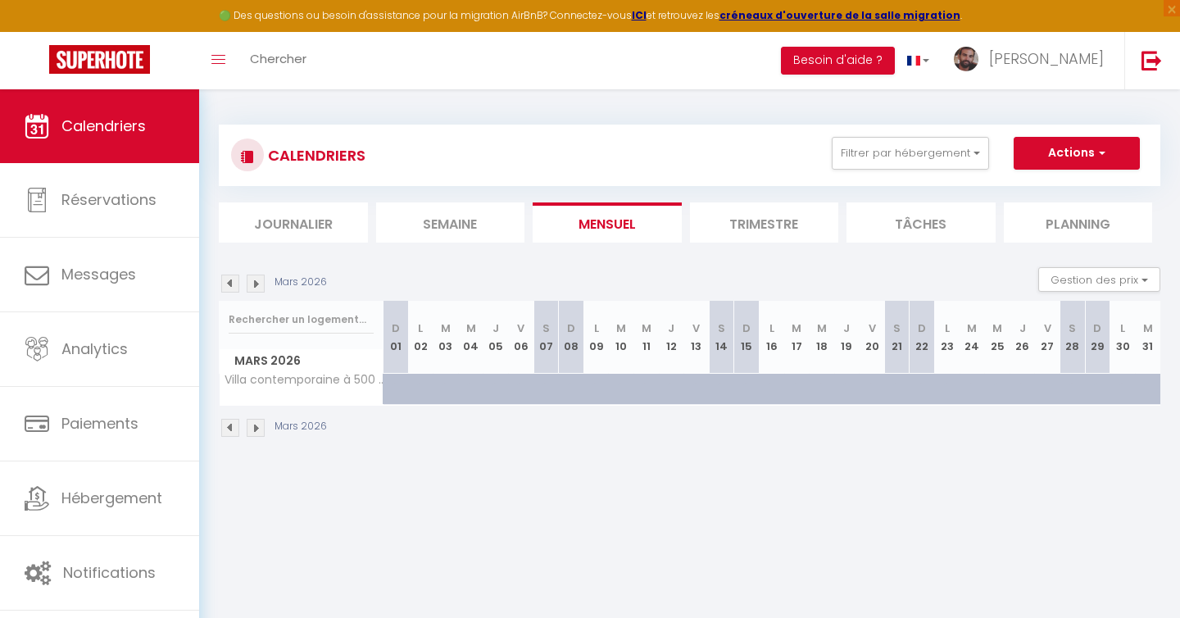
click at [232, 284] on img at bounding box center [230, 284] width 18 height 18
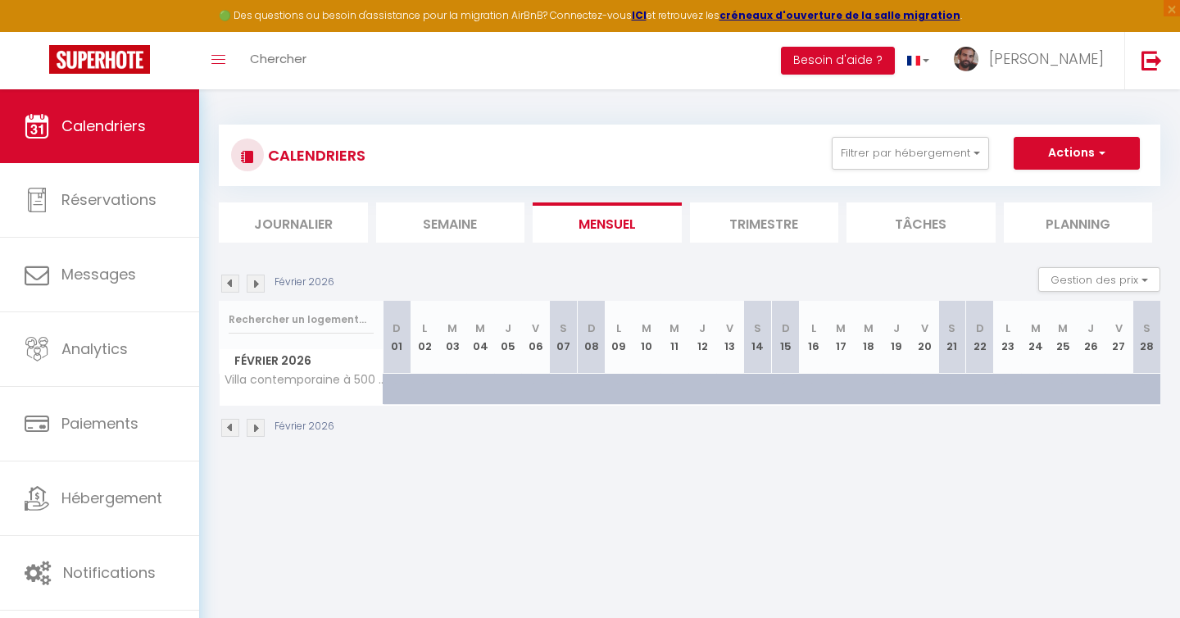
click at [232, 284] on img at bounding box center [230, 284] width 18 height 18
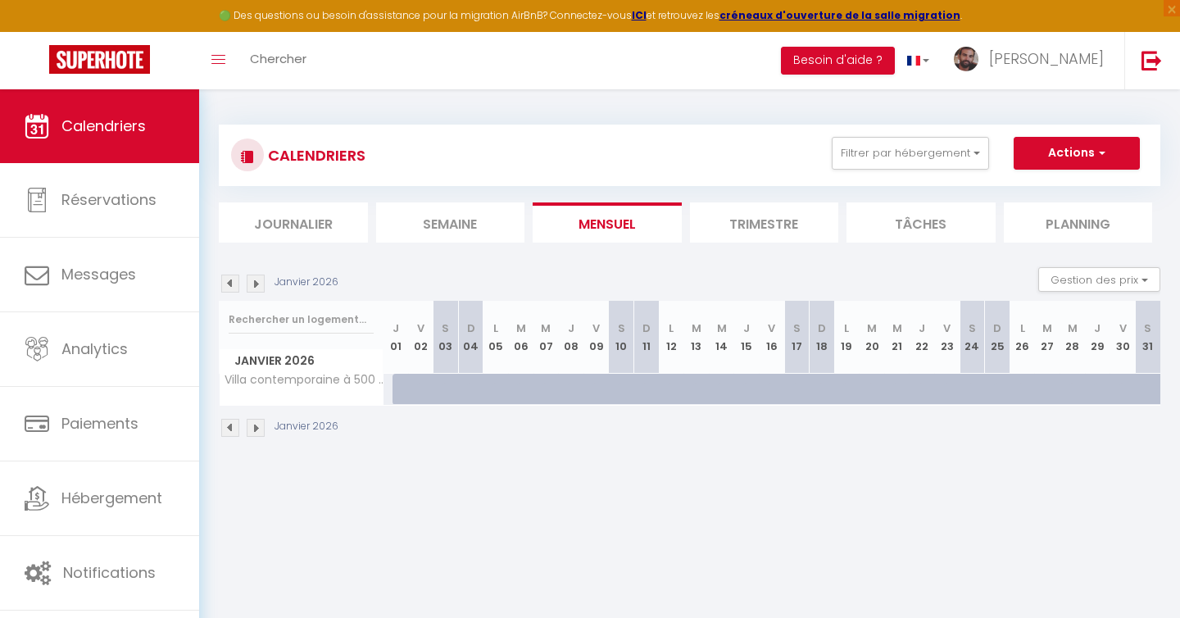
click at [232, 284] on img at bounding box center [230, 284] width 18 height 18
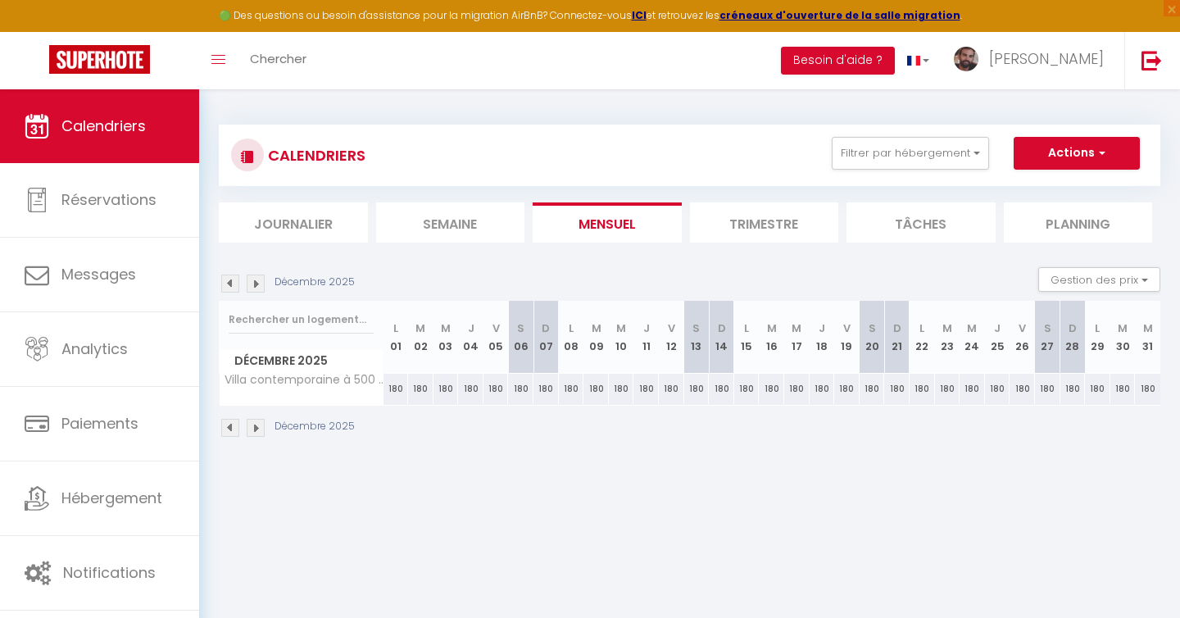
click at [259, 285] on img at bounding box center [256, 284] width 18 height 18
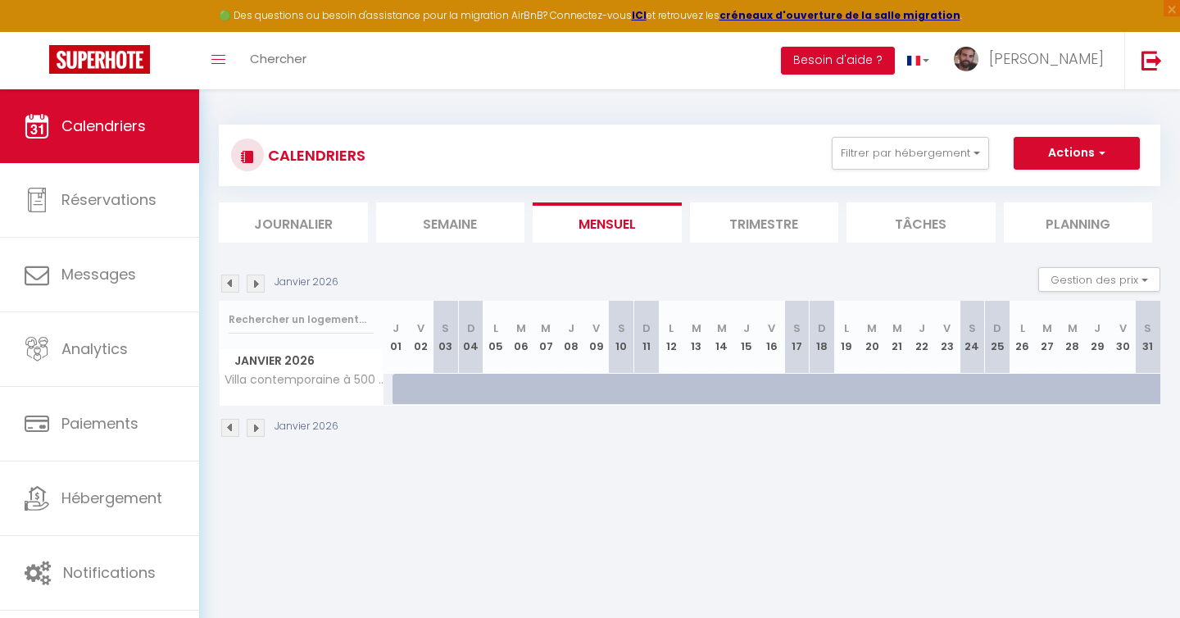
click at [259, 285] on img at bounding box center [256, 284] width 18 height 18
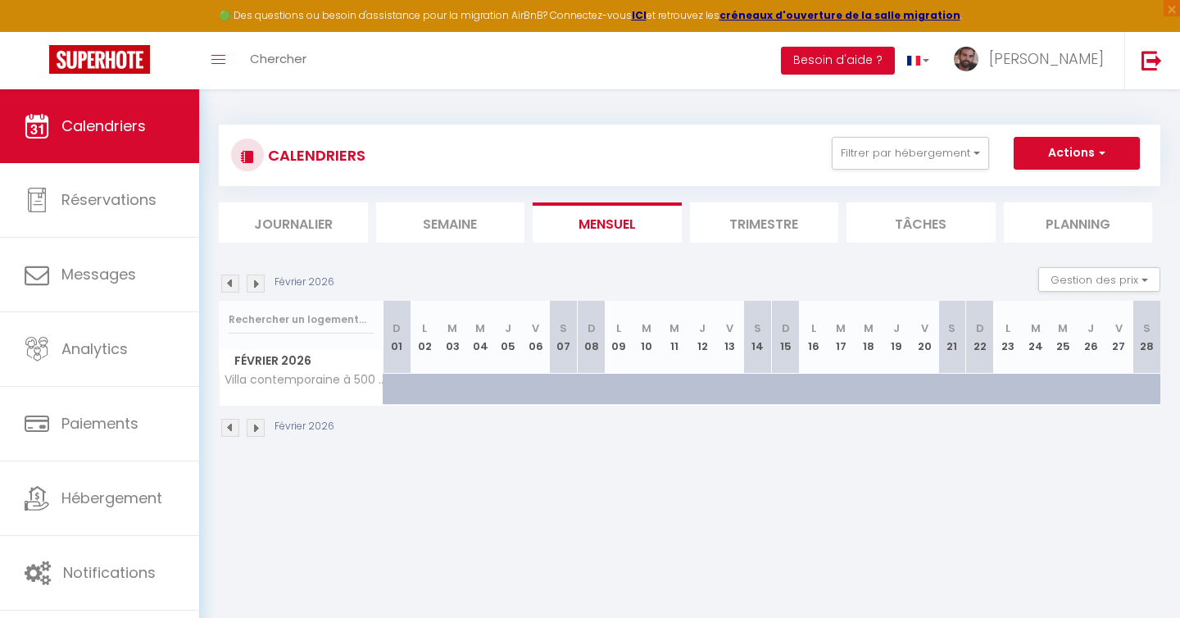
click at [259, 285] on img at bounding box center [256, 284] width 18 height 18
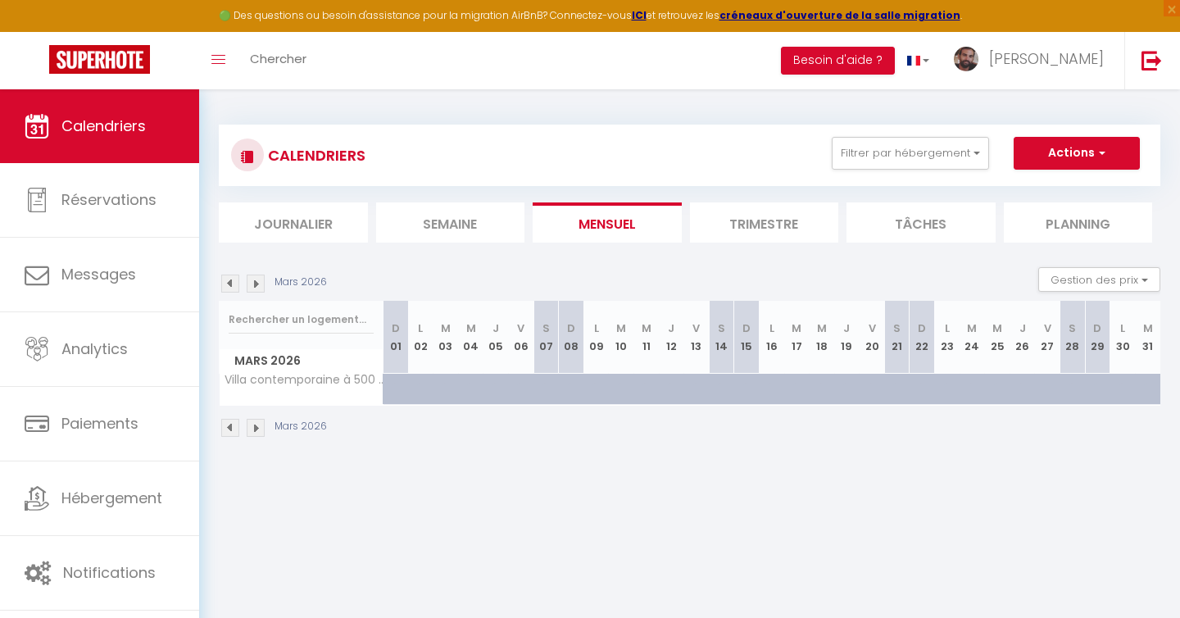
click at [253, 288] on img at bounding box center [256, 284] width 18 height 18
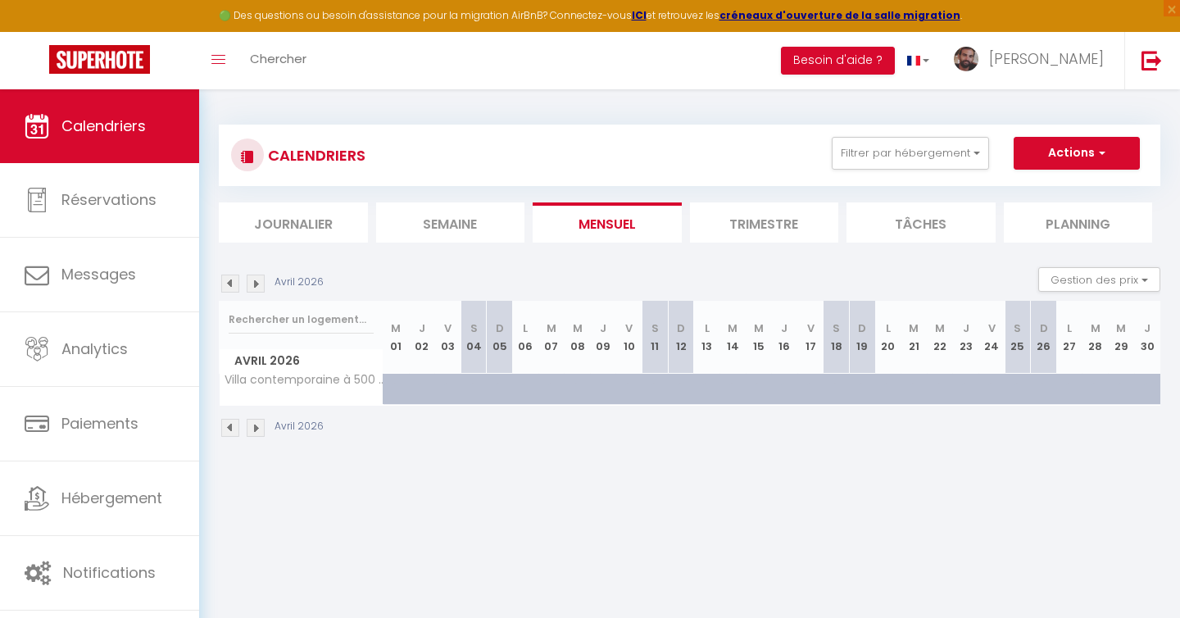
click at [253, 288] on img at bounding box center [256, 284] width 18 height 18
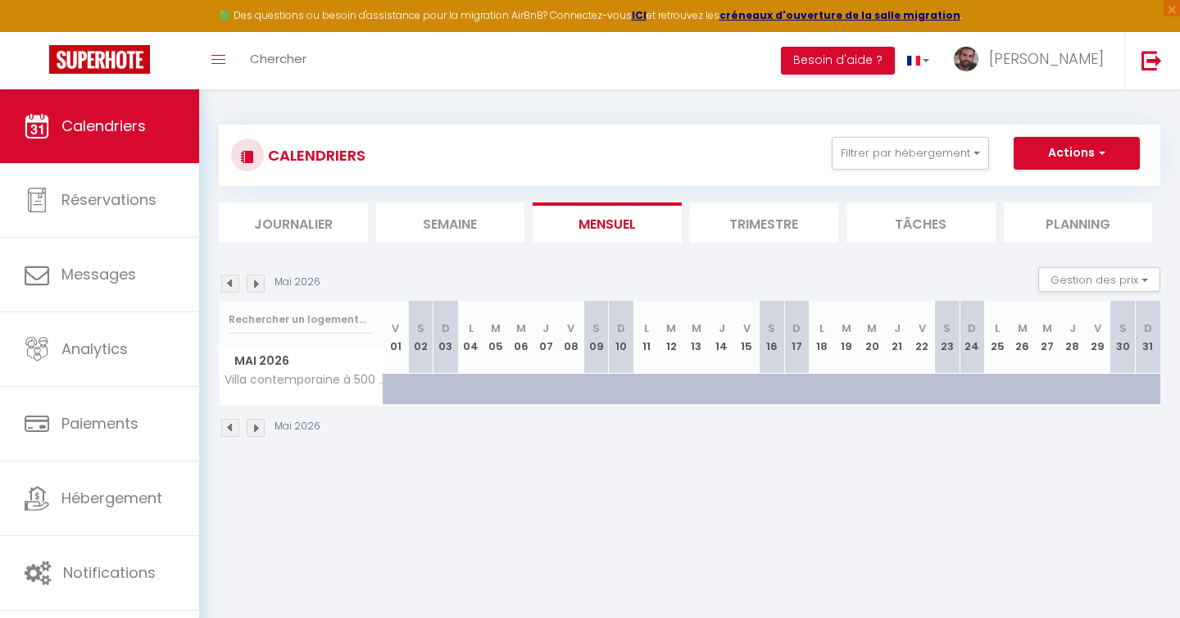
click at [253, 288] on img at bounding box center [256, 284] width 18 height 18
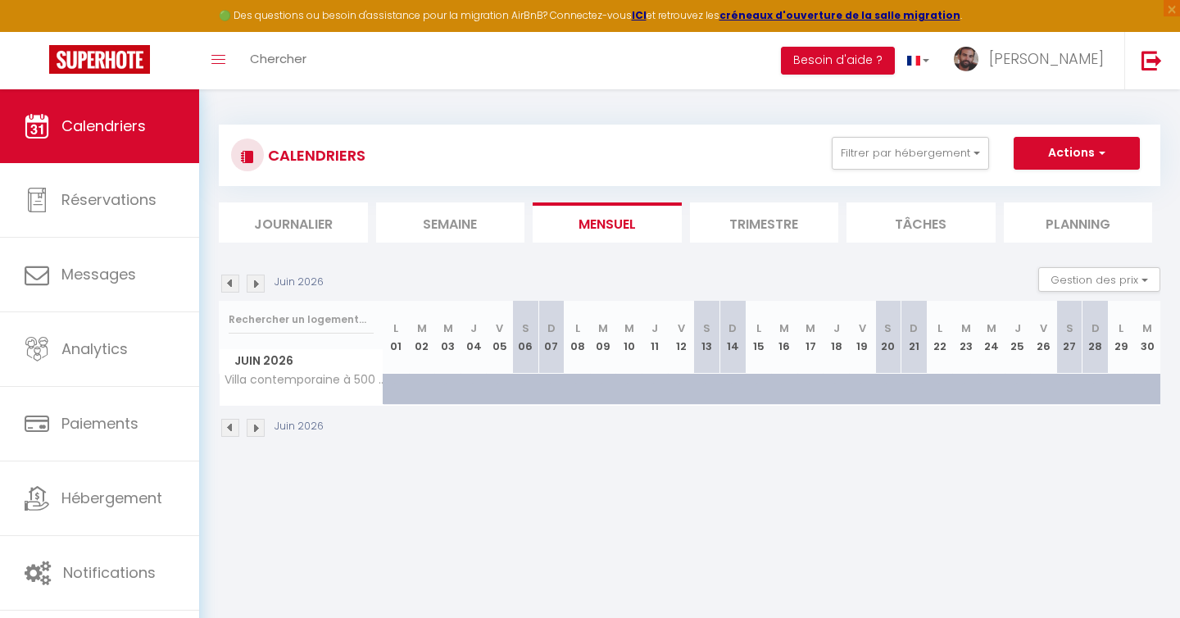
click at [257, 291] on img at bounding box center [256, 284] width 18 height 18
